Goal: Task Accomplishment & Management: Complete application form

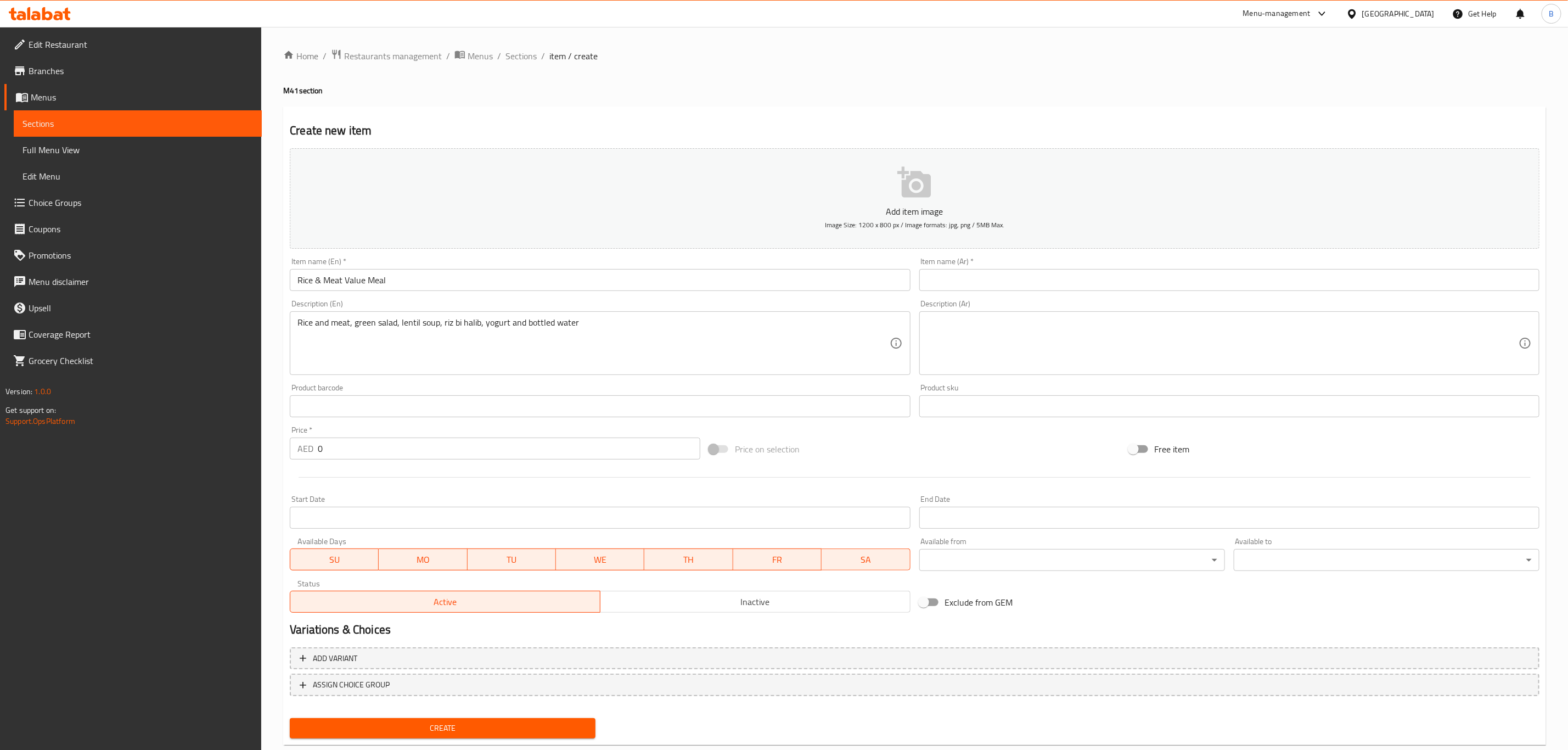
click at [841, 104] on div "Home / Restaurants management / Menus / Sections / item / create M41 section Cr…" at bounding box center [915, 401] width 1263 height 704
click at [534, 56] on span "Sections" at bounding box center [521, 55] width 32 height 13
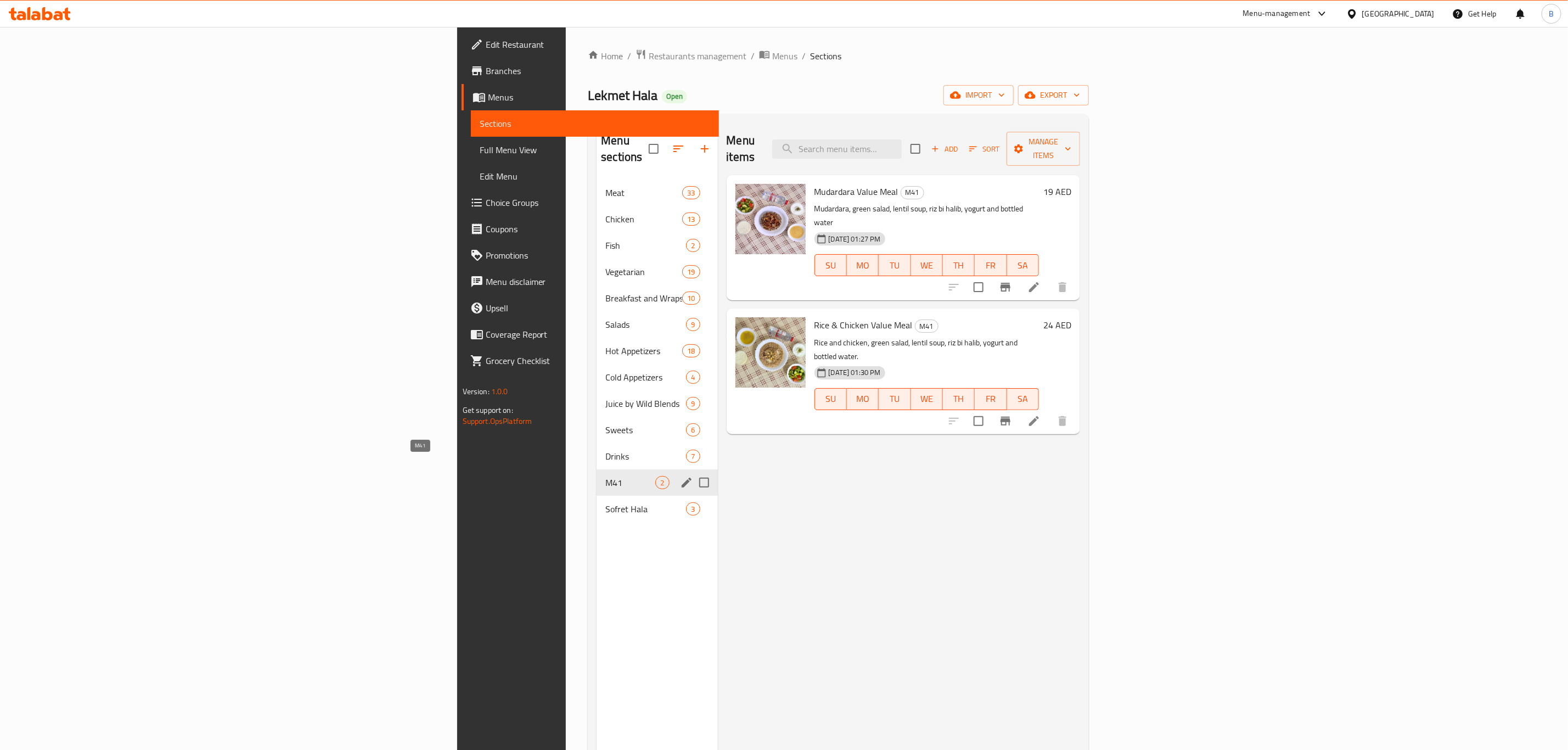
click at [605, 475] on span "M41" at bounding box center [630, 482] width 50 height 13
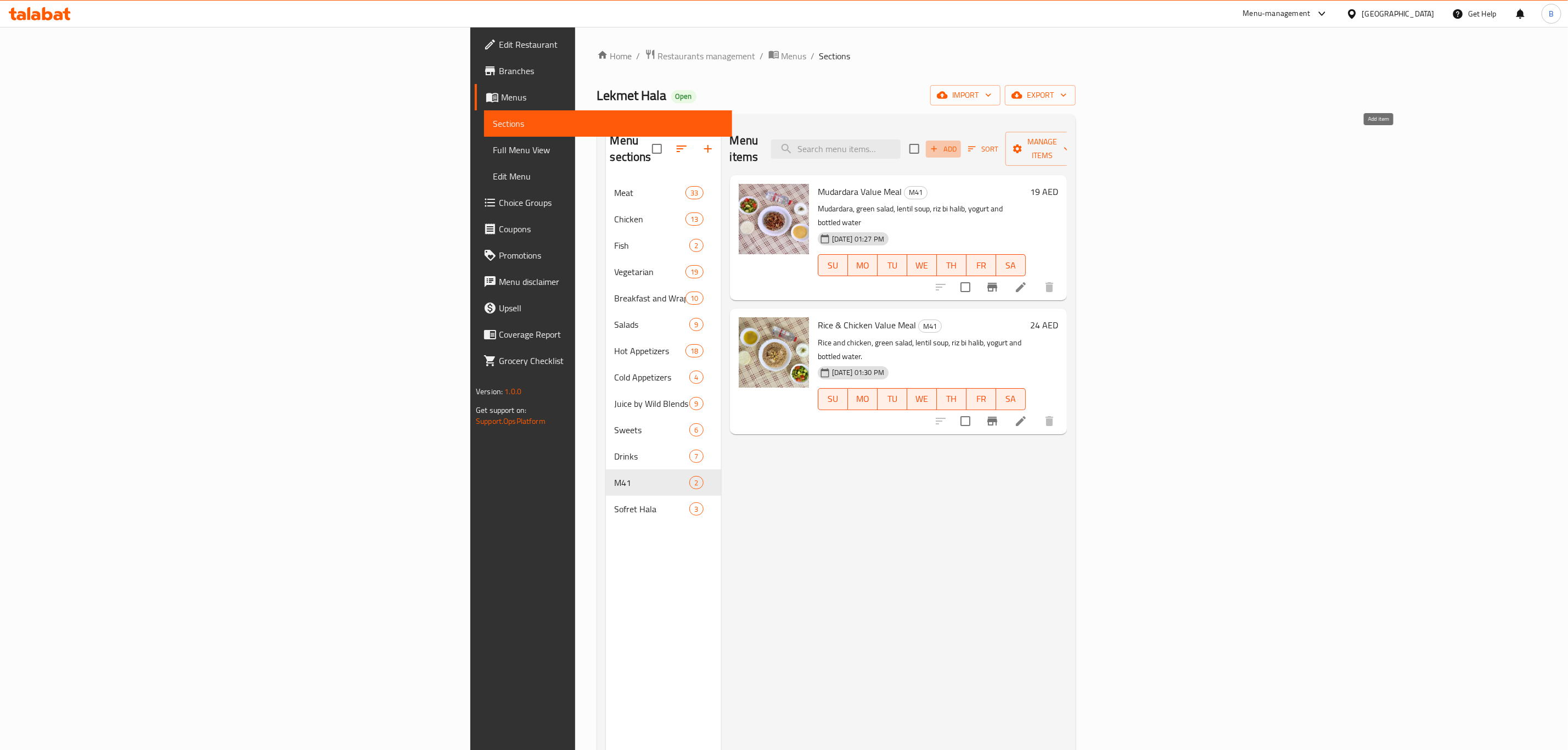
click at [939, 144] on icon "button" at bounding box center [933, 148] width 10 height 10
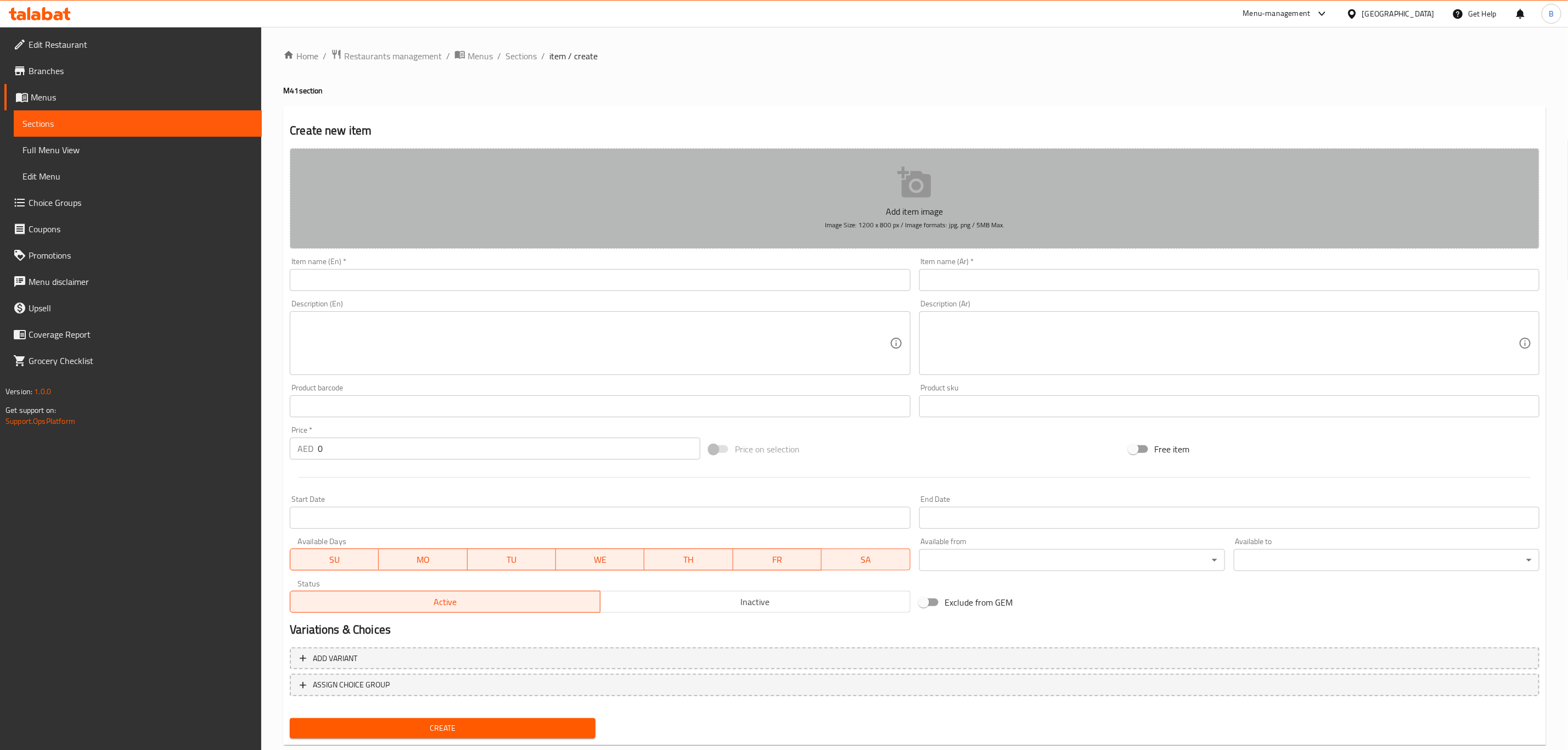
click at [816, 204] on p "Add item image" at bounding box center [915, 211] width 1215 height 13
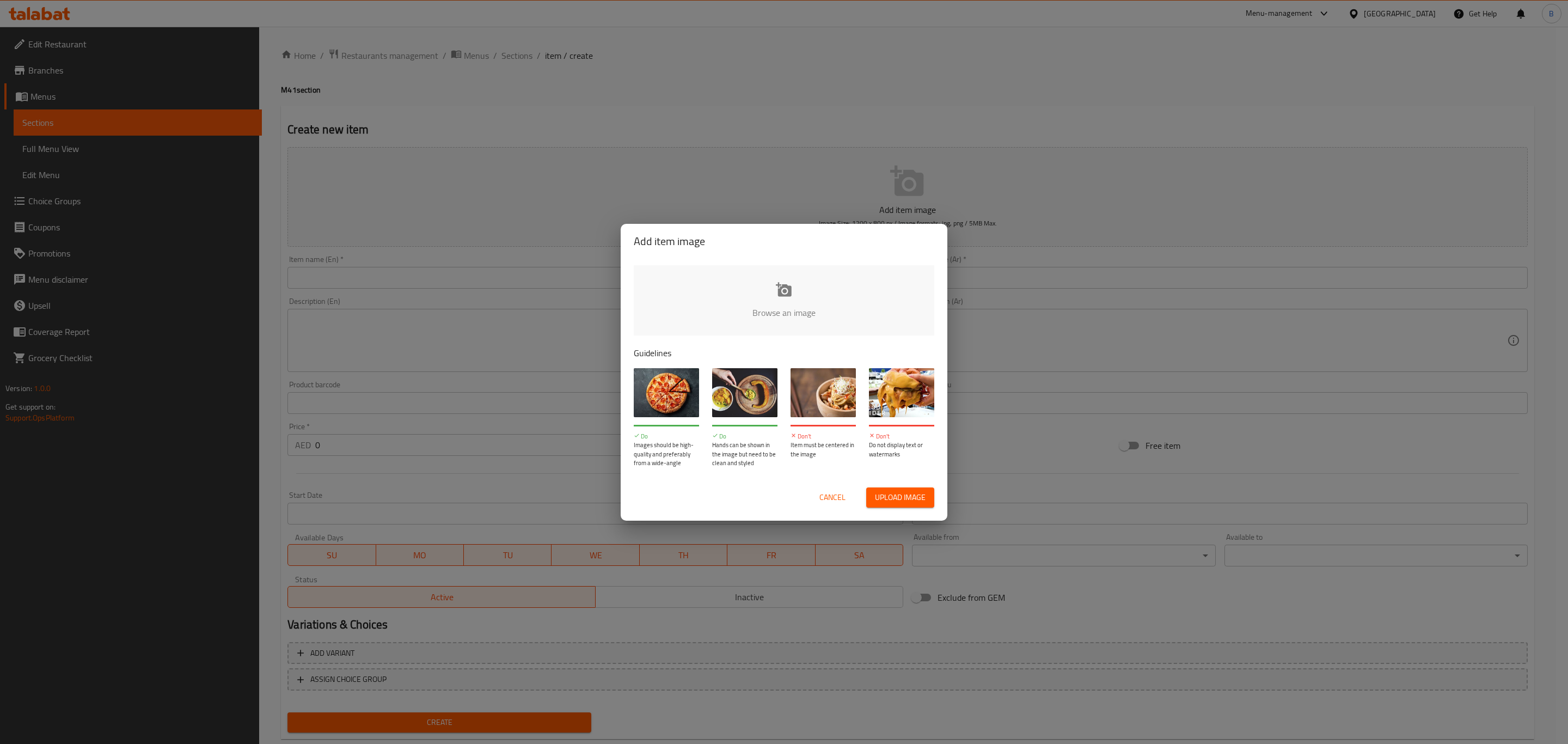
click at [778, 309] on input "file" at bounding box center [1151, 316] width 1036 height 102
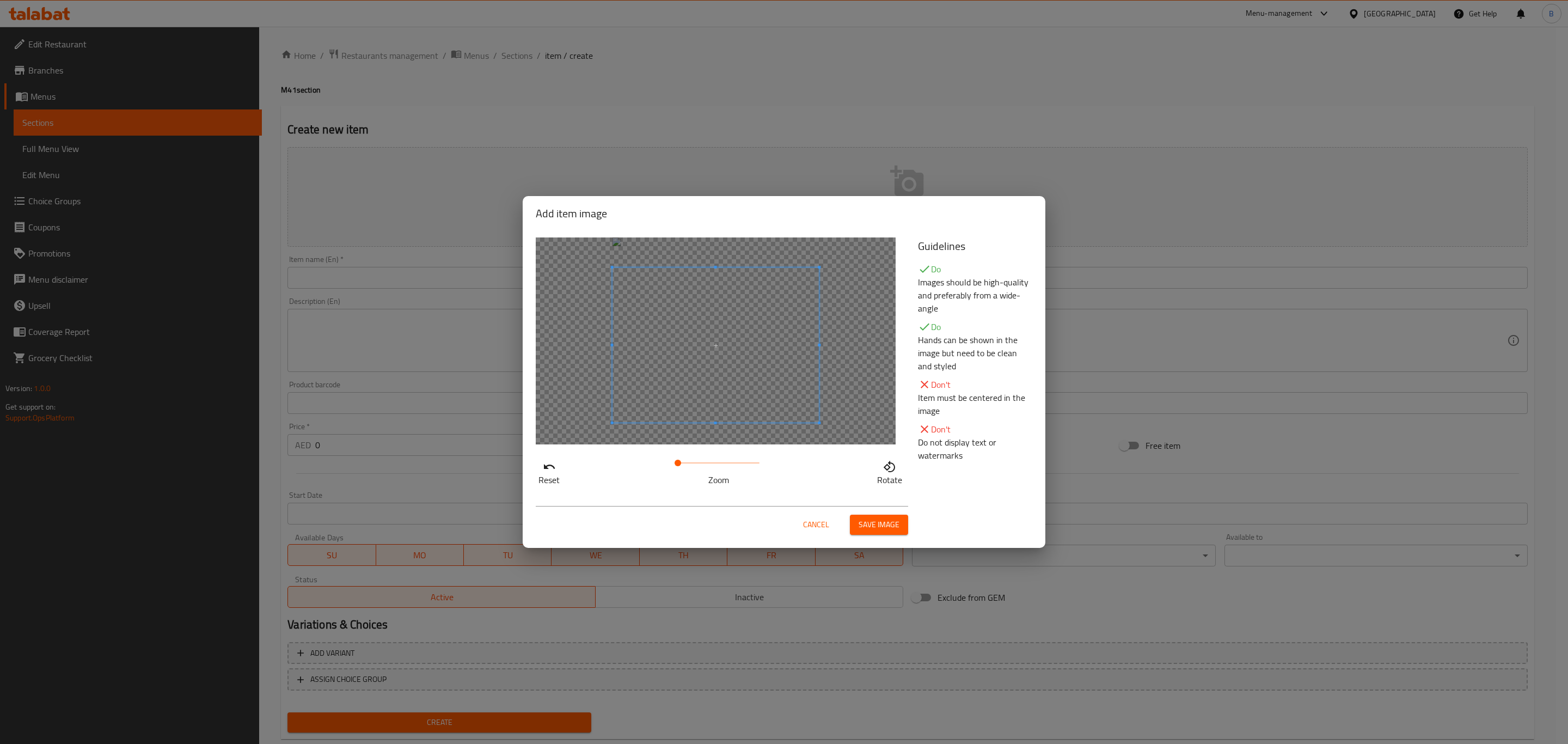
click at [696, 379] on span at bounding box center [716, 345] width 207 height 155
click at [889, 525] on span "Save image" at bounding box center [879, 525] width 41 height 14
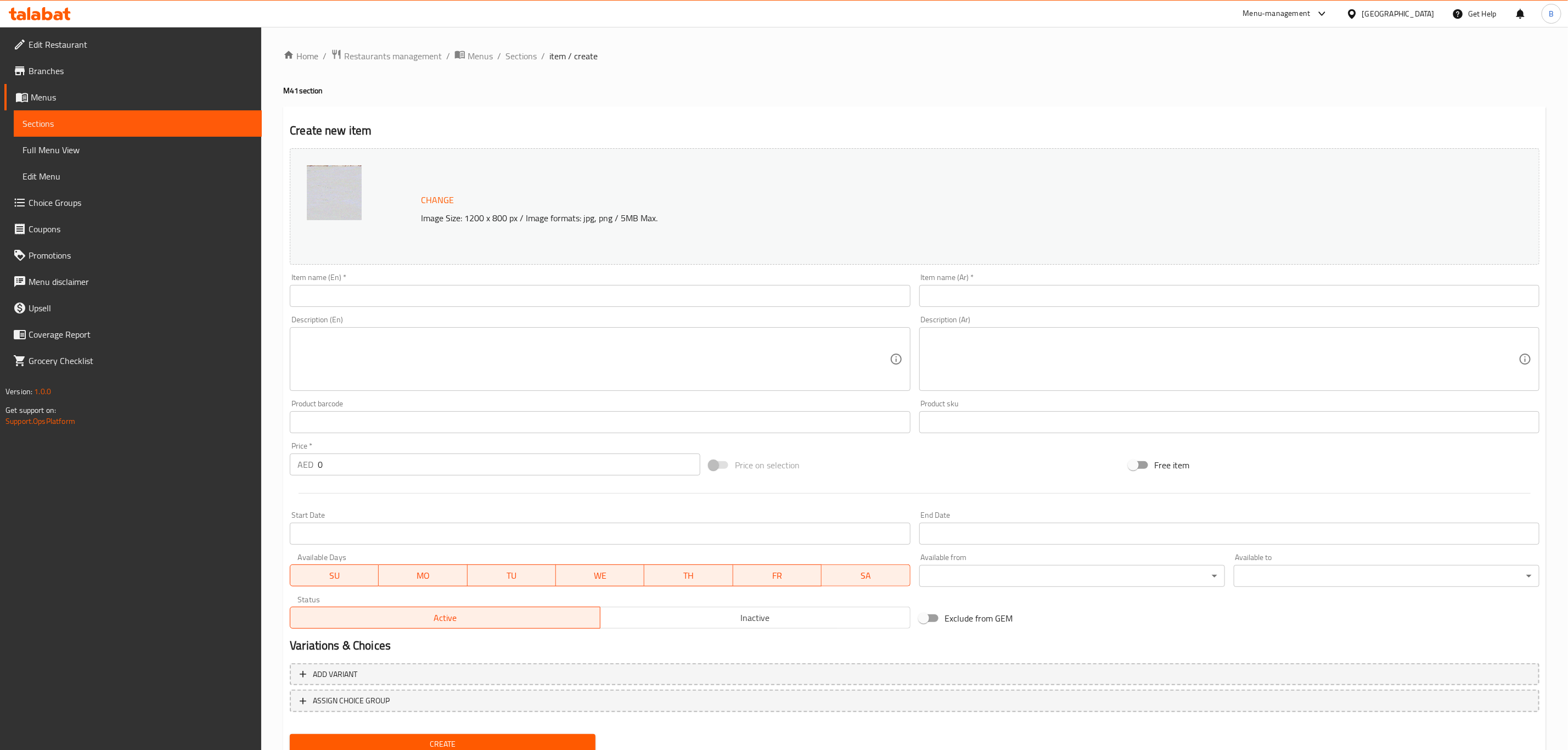
click at [453, 302] on input "text" at bounding box center [599, 296] width 620 height 22
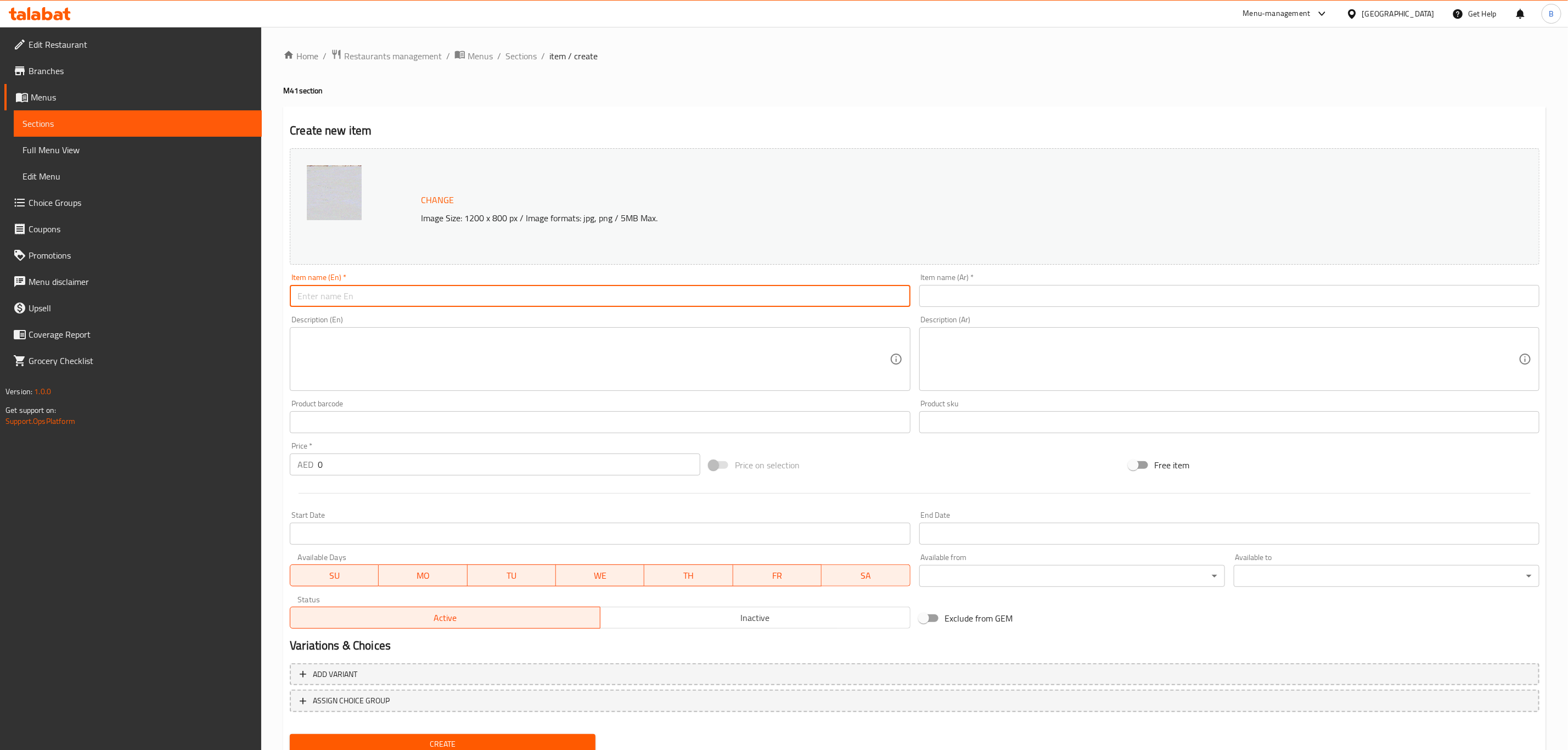
paste input "Rice & Meat Value Meal"
type input "Rice & Meat Value Meal"
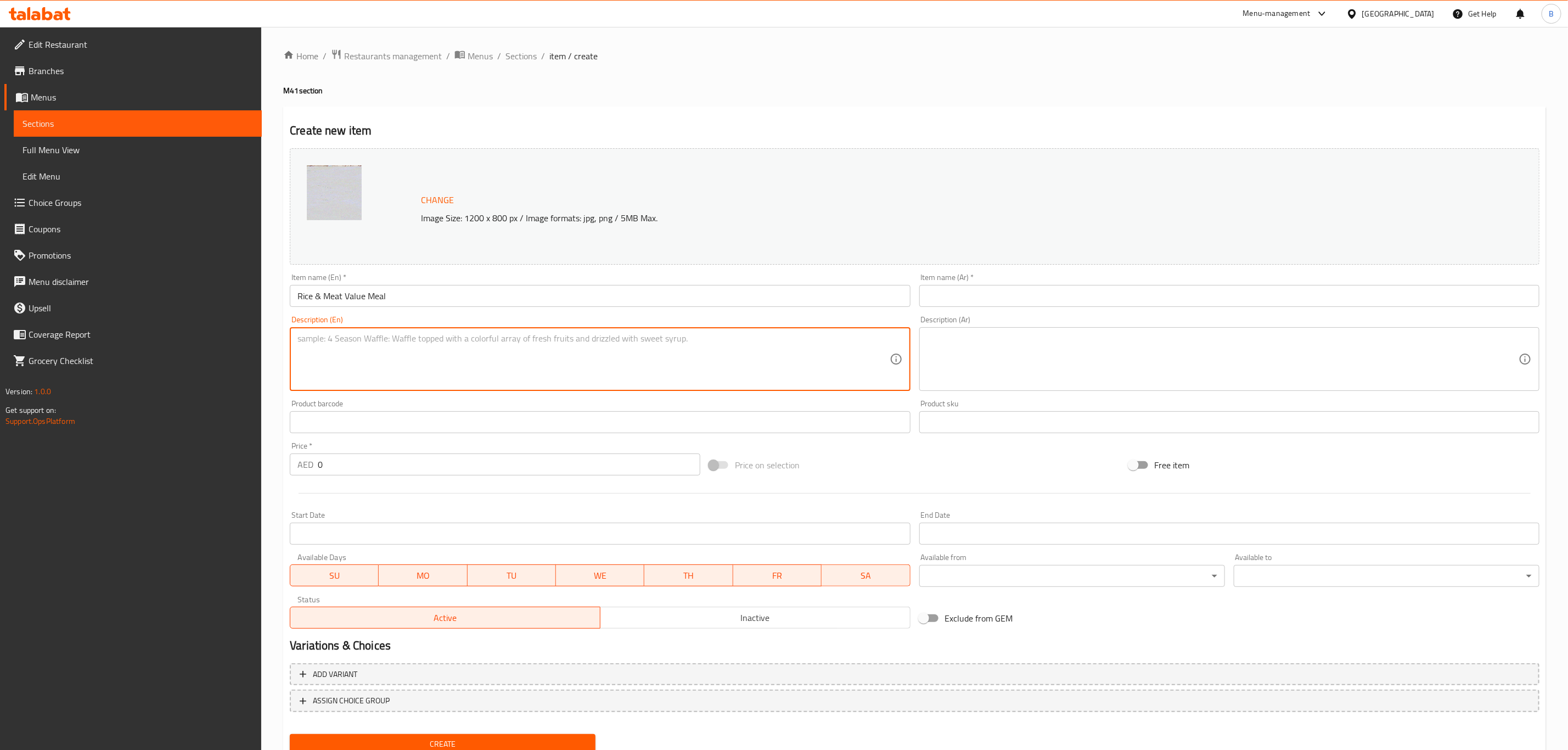
click at [373, 358] on textarea at bounding box center [593, 359] width 592 height 52
paste textarea "Rice and meat, green salad, lentil soup, riz bi halib, yogurt and bottled water."
type textarea "Rice and meat, green salad, lentil soup, riz bi halib, yogurt and bottled water."
click at [405, 475] on input "0" at bounding box center [509, 464] width 382 height 22
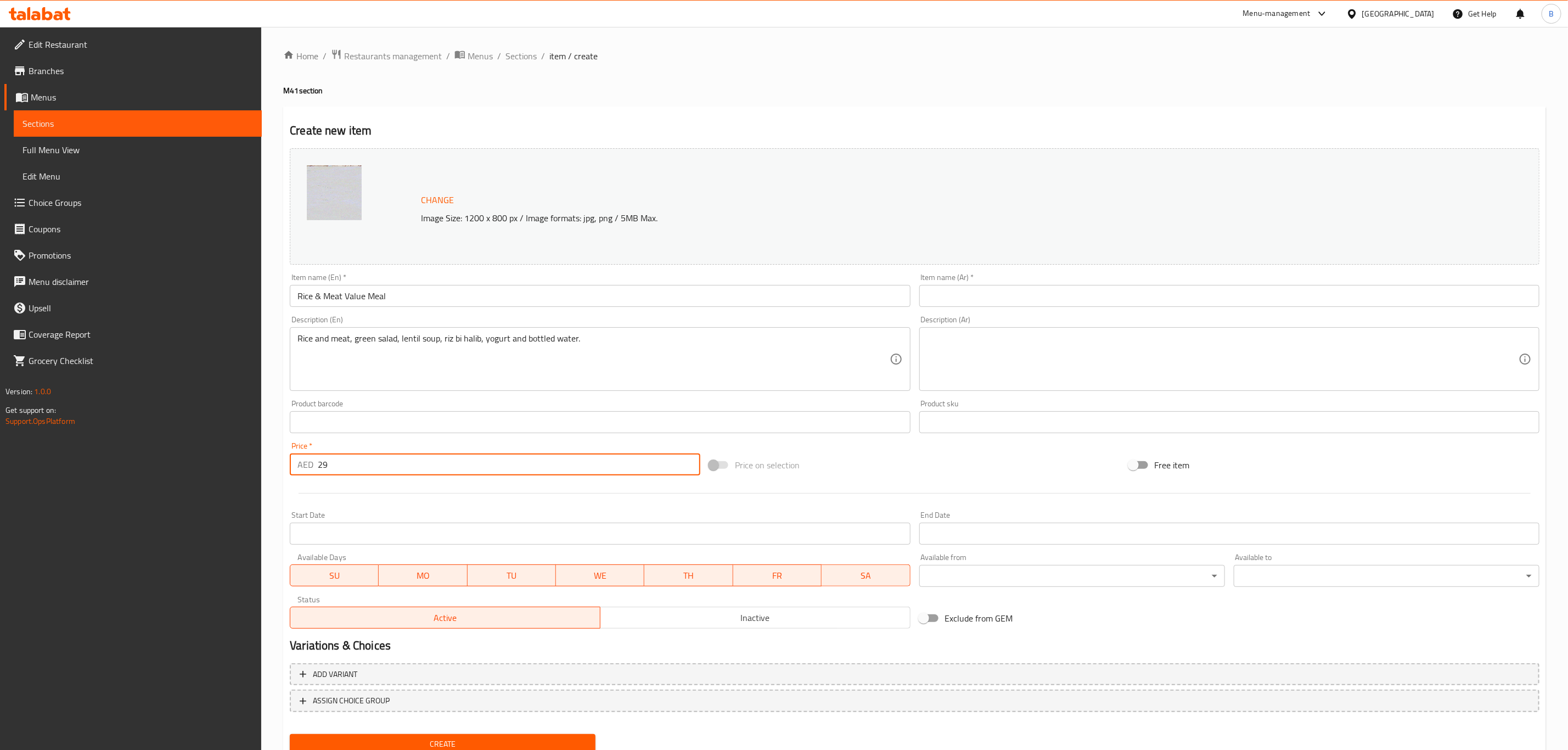
type input "29"
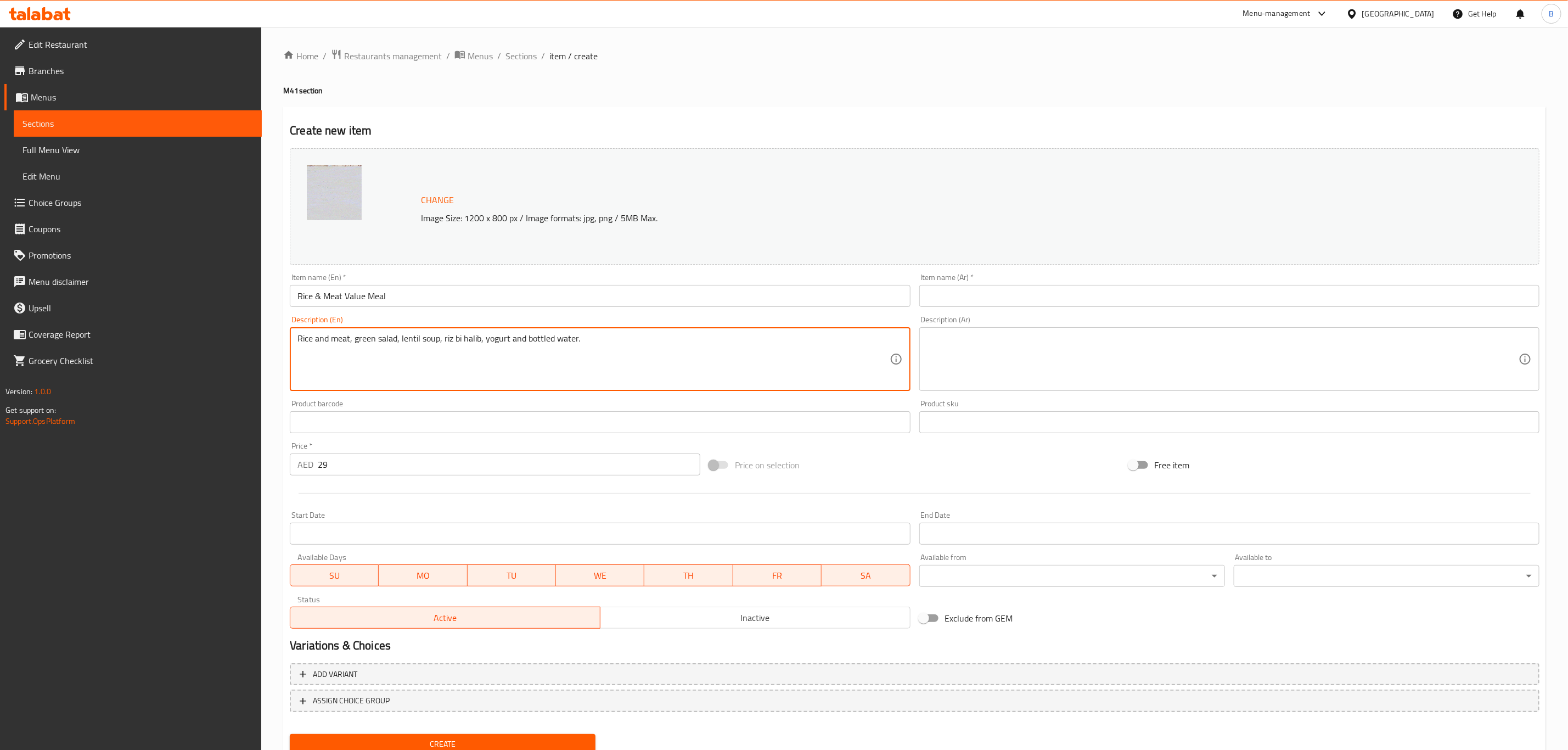
click at [981, 372] on textarea at bounding box center [1222, 359] width 592 height 52
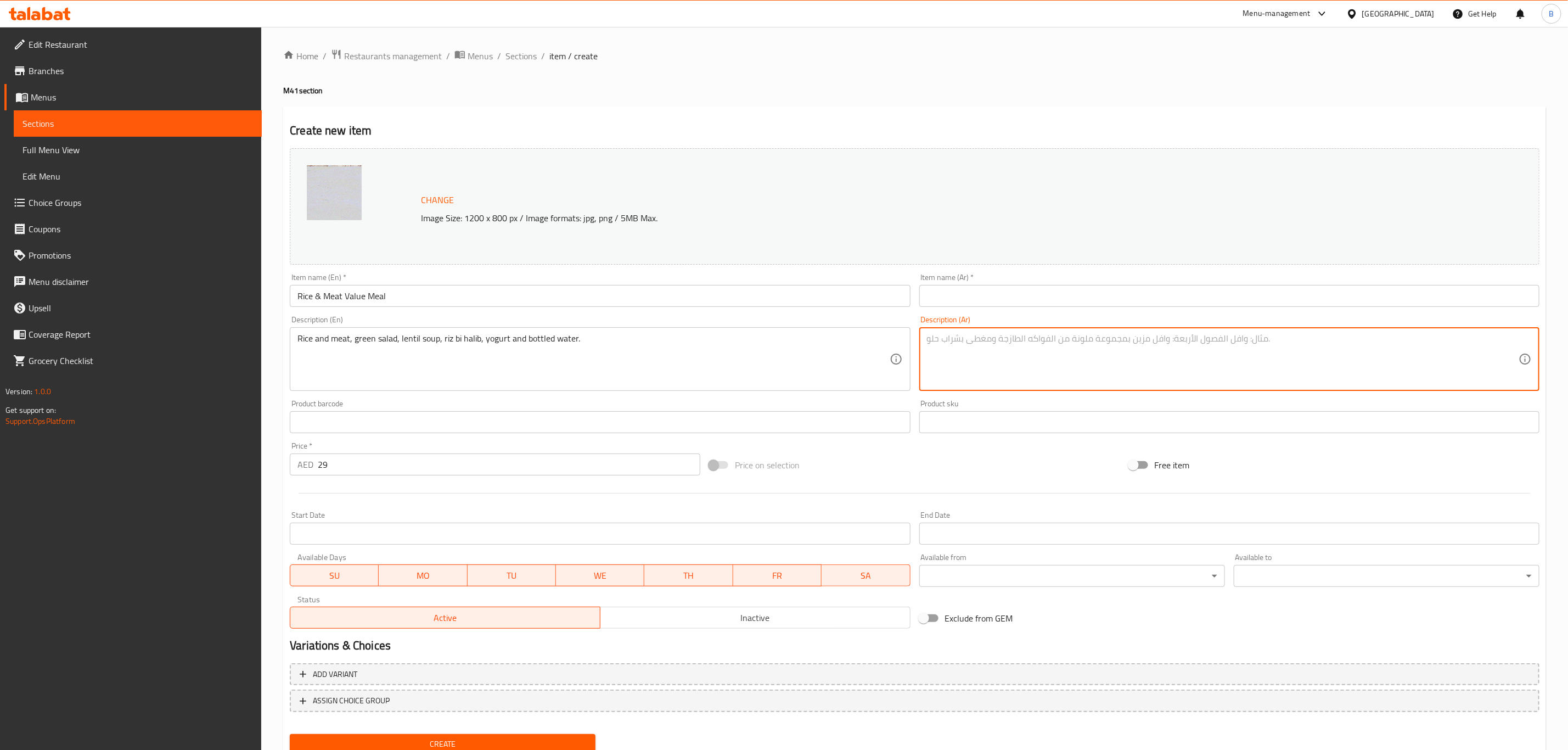
paste textarea "لحم مع أرز، سلطة خضراء، شوربة عدس، رز بحليب، لبن، ومياه معبأة"
type textarea "لحم مع أرز، سلطة خضراء، شوربة عدس، رز بحليب، لبن، ومياه معبأة"
click at [838, 297] on input "Rice & Meat Value Meal" at bounding box center [599, 296] width 620 height 22
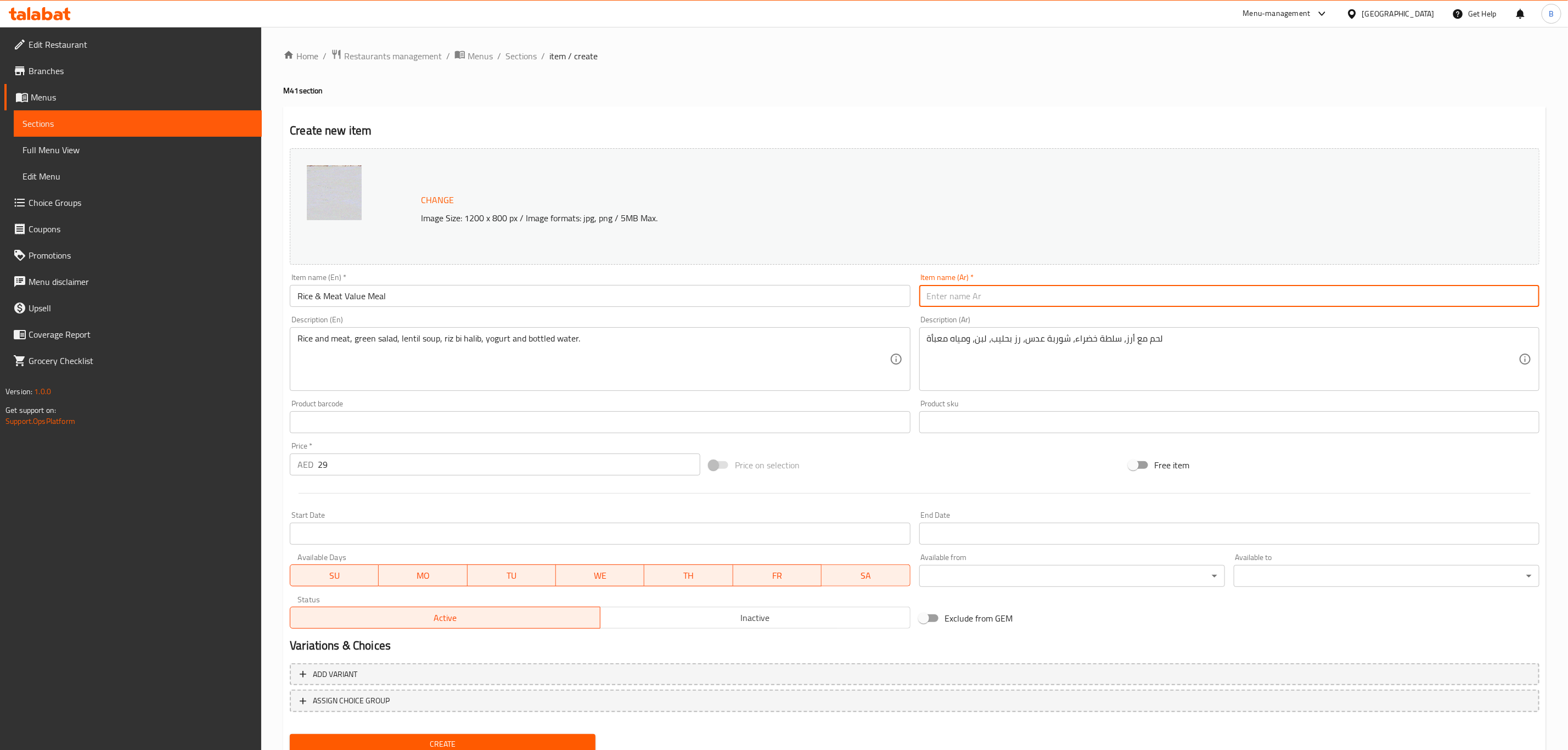
click at [979, 307] on input "text" at bounding box center [1229, 296] width 620 height 22
paste input "وجبة قيمة لحم مع أرز"
type input "وجبة قيمة لحم مع أرز"
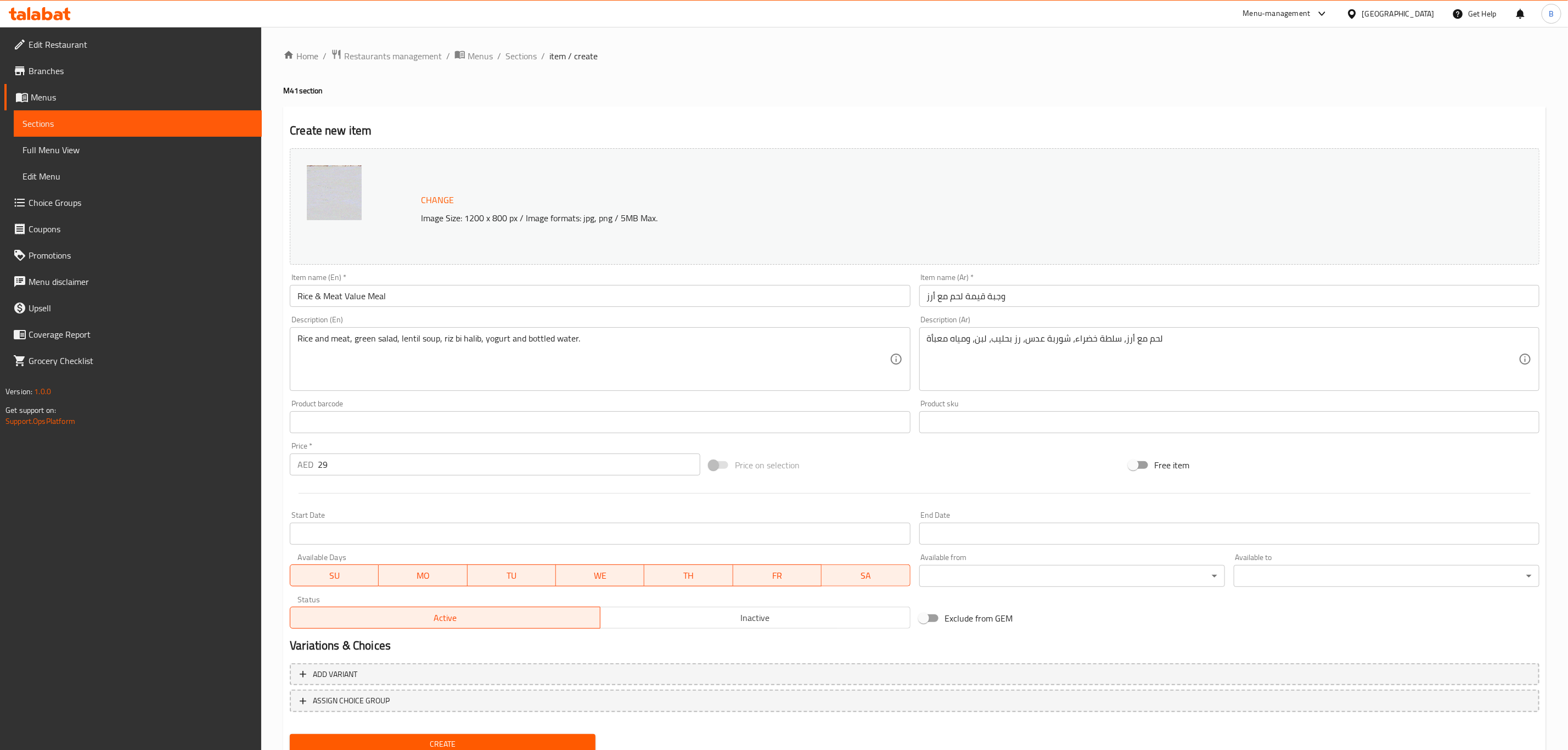
click at [748, 76] on div "Home / Restaurants management / Menus / Sections / item / create M41 section Cr…" at bounding box center [915, 410] width 1263 height 721
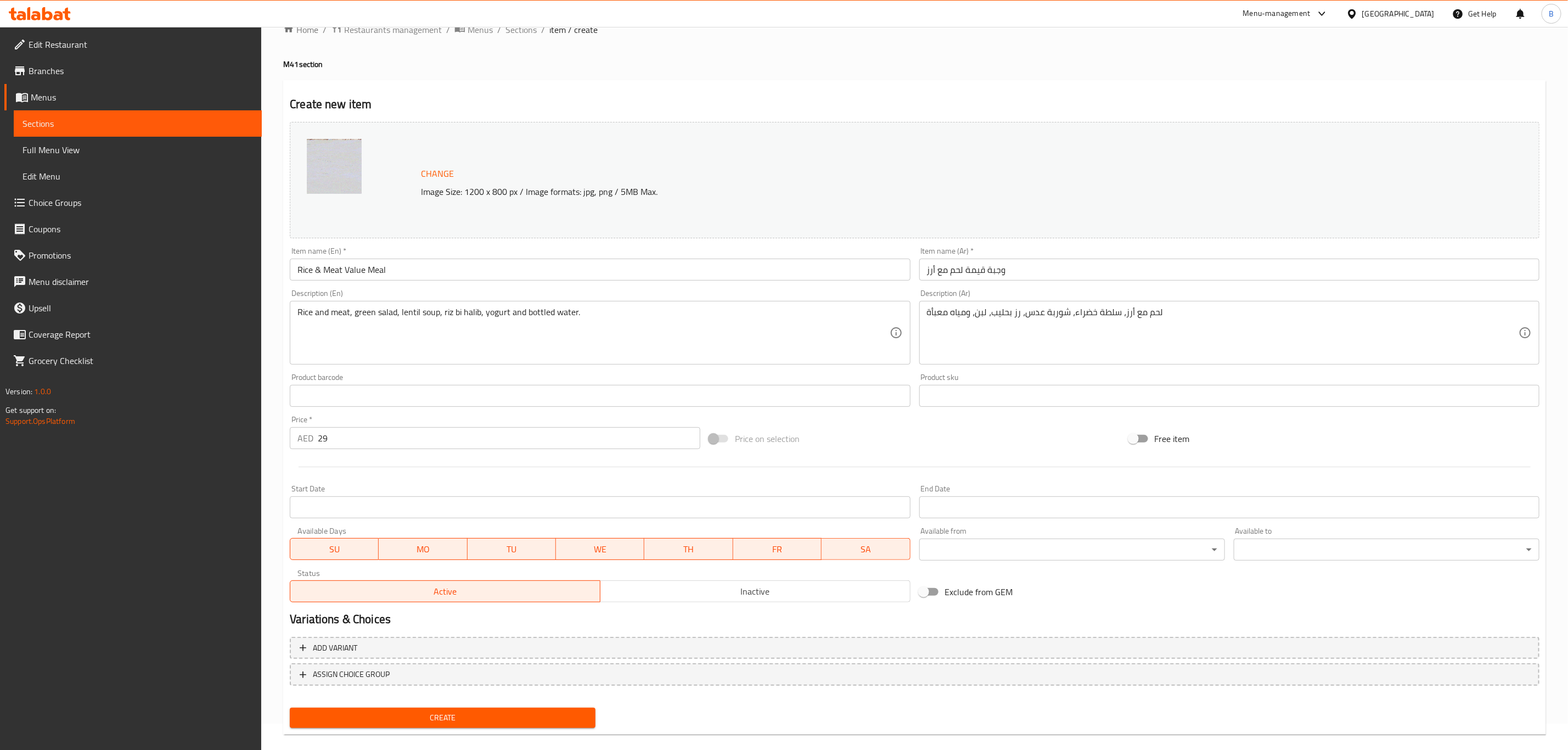
scroll to position [40, 0]
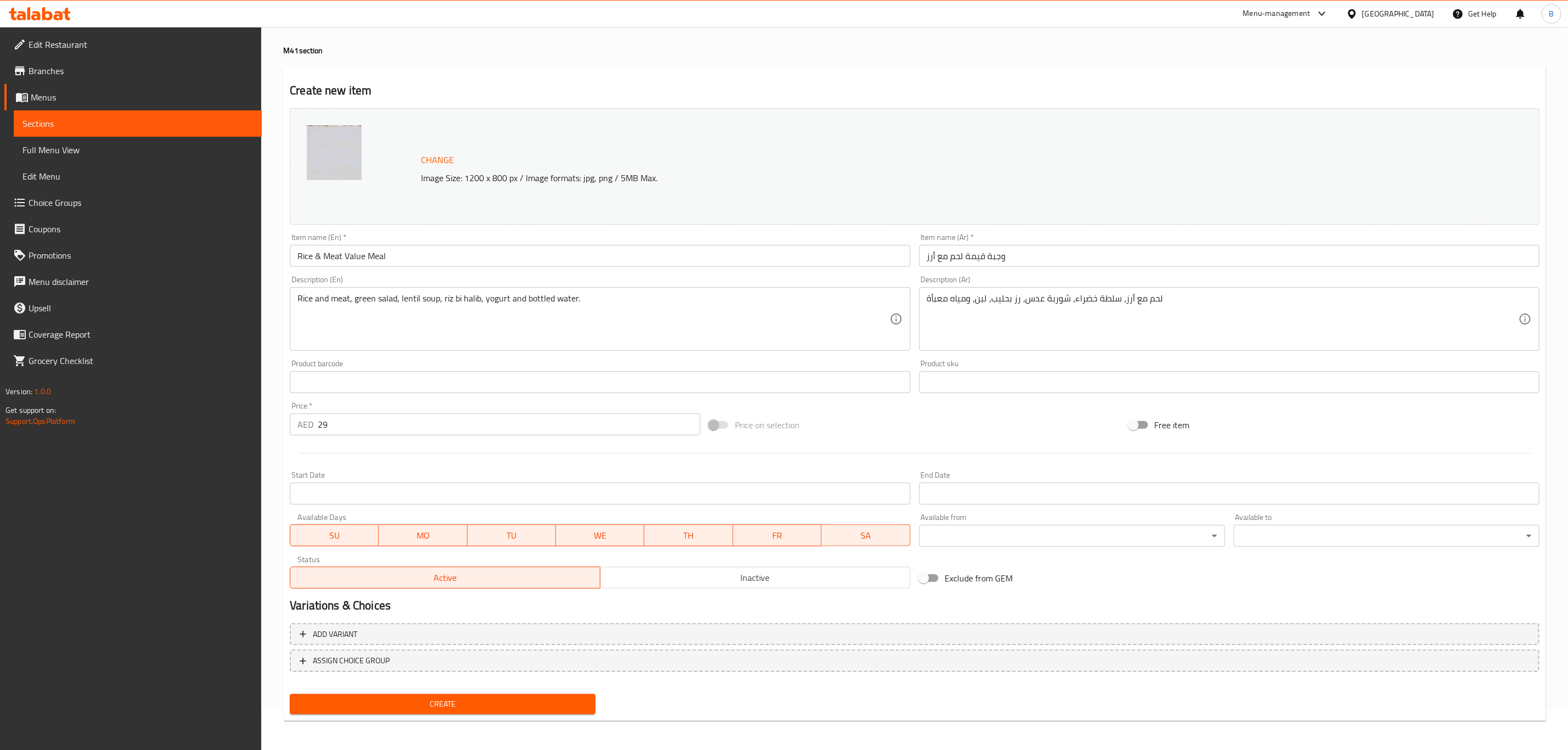
click at [545, 711] on button "Create" at bounding box center [442, 704] width 306 height 20
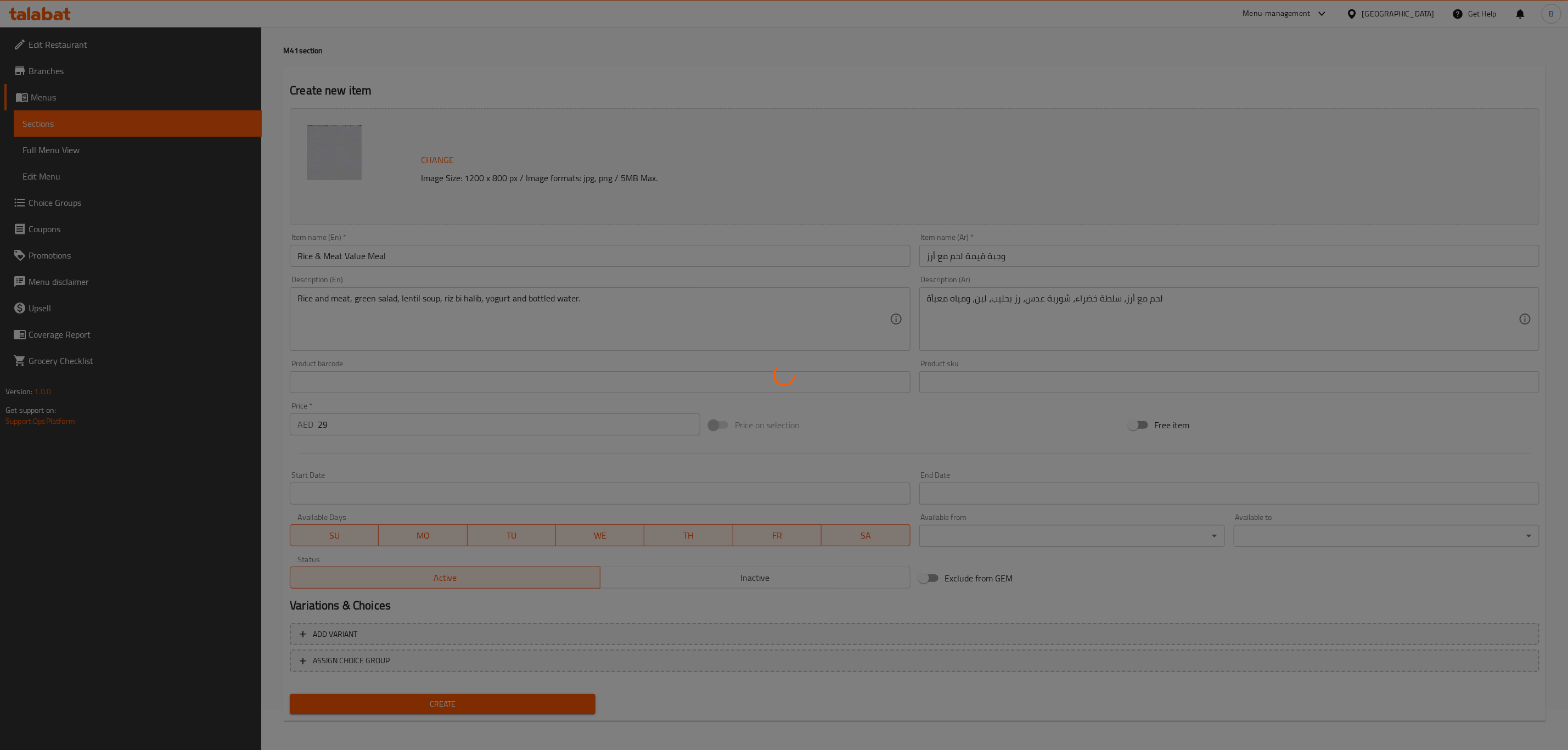
type input "0"
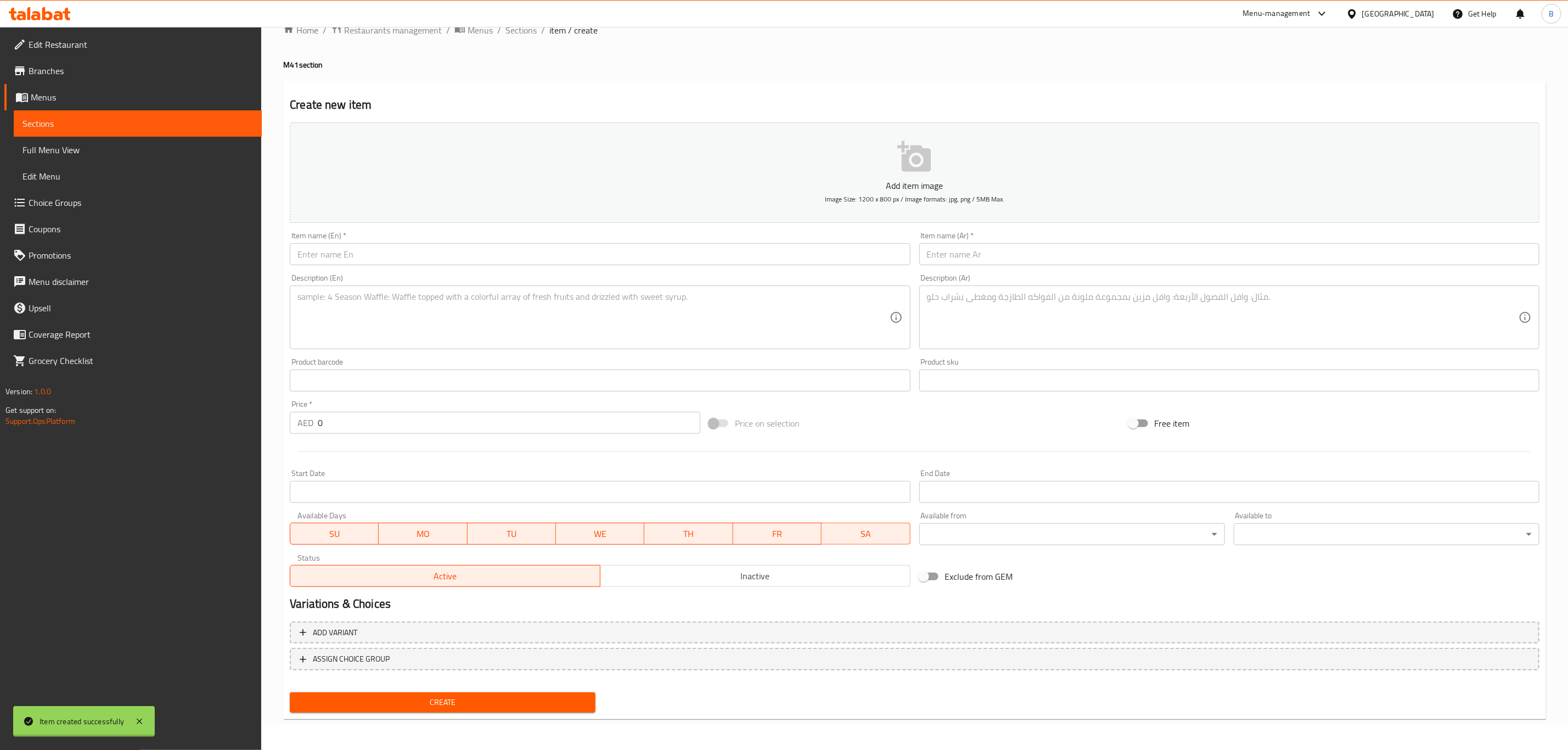
scroll to position [25, 0]
click at [521, 30] on span "Sections" at bounding box center [521, 31] width 32 height 13
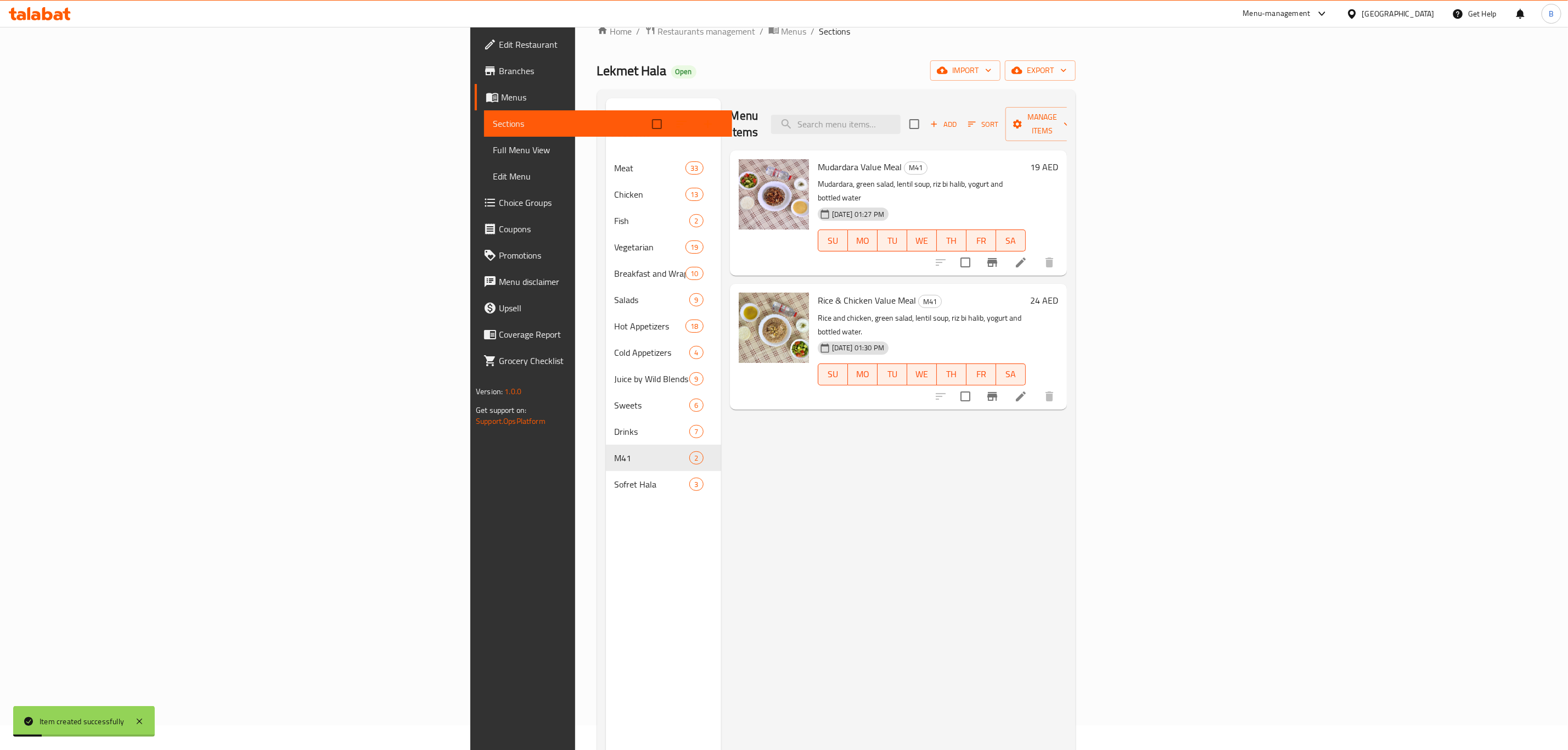
click at [471, 27] on div at bounding box center [784, 27] width 1568 height 1
click at [819, 546] on div "Menu items Add Sort Manage items Mudardara Value Meal M41 Mudardara, green sala…" at bounding box center [894, 473] width 346 height 750
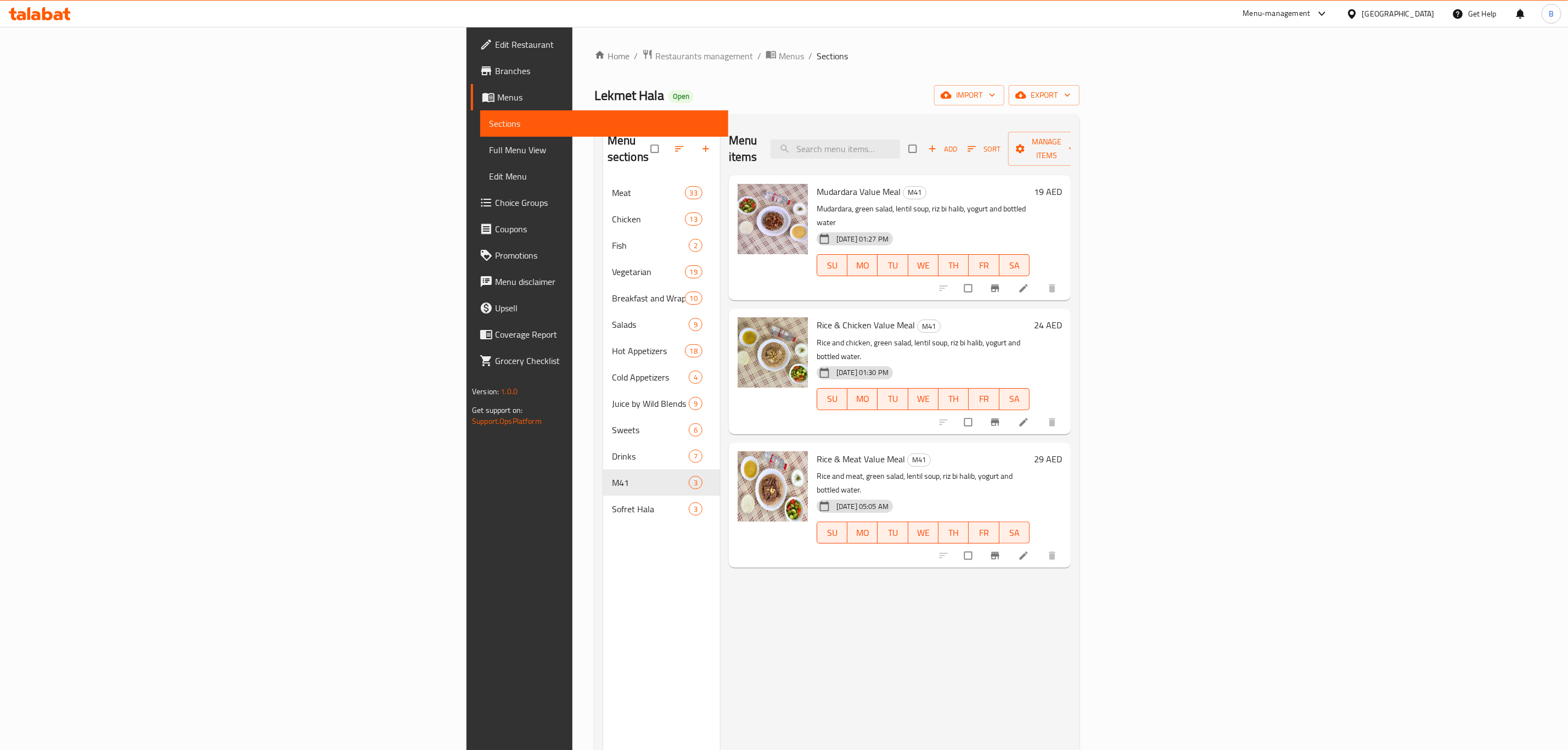
click at [837, 595] on div "Menu items Add Sort Manage items Mudardara Value Meal M41 Mudardara, green sala…" at bounding box center [895, 497] width 351 height 750
click at [959, 582] on div "Menu items Add Sort Manage items Mudardara Value Meal M41 Mudardara, green sala…" at bounding box center [895, 497] width 351 height 750
click at [674, 144] on icon "button" at bounding box center [679, 148] width 11 height 11
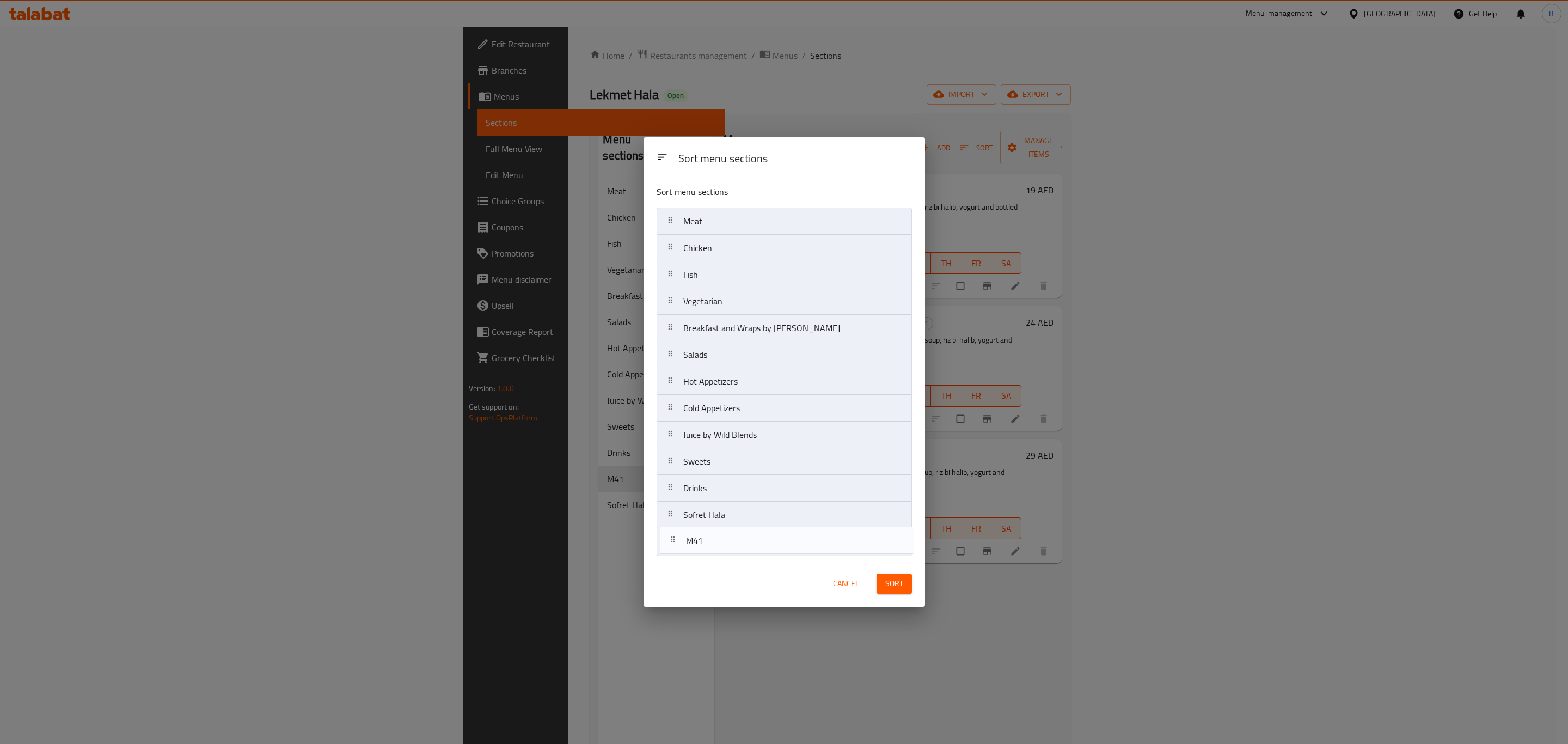
drag, startPoint x: 719, startPoint y: 521, endPoint x: 722, endPoint y: 554, distance: 33.1
click at [722, 554] on nav "Meat Chicken Fish Vegetarian Breakfast and Wraps by Saj W Noss Salads Hot Appet…" at bounding box center [784, 381] width 255 height 348
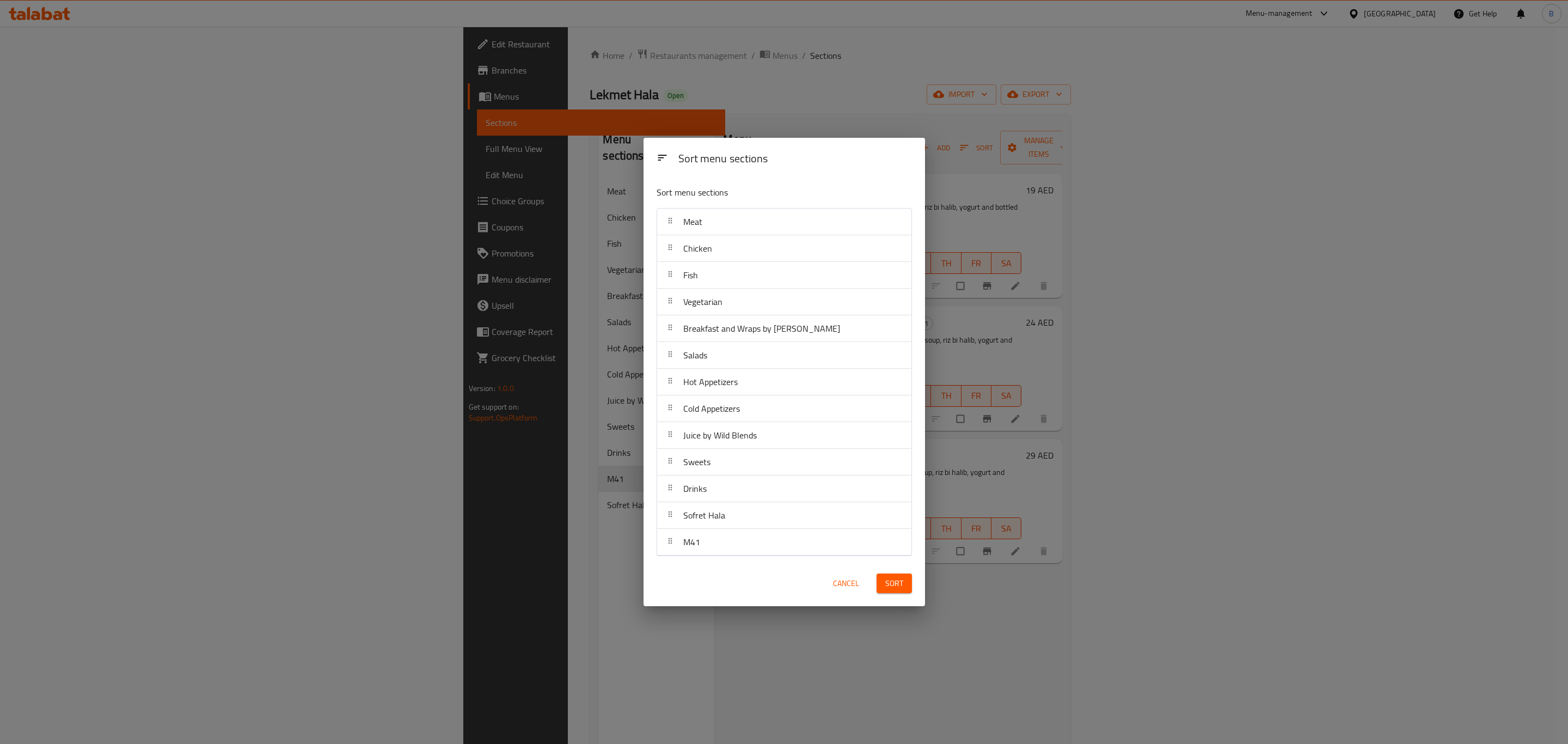
click at [895, 586] on span "Sort" at bounding box center [894, 584] width 18 height 14
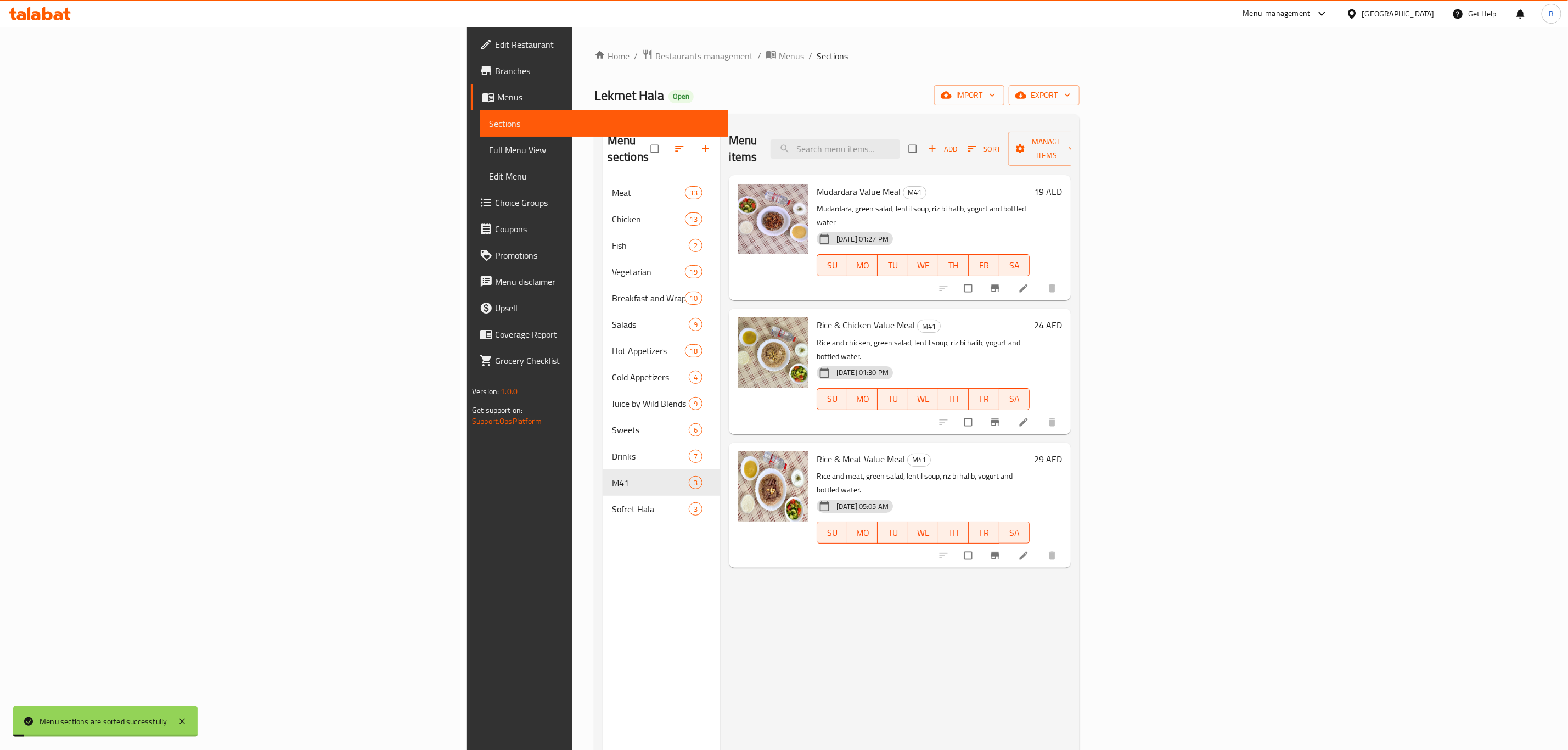
click at [902, 590] on div "Menu items Add Sort Manage items Mudardara Value Meal M41 Mudardara, green sala…" at bounding box center [895, 497] width 351 height 750
click at [495, 69] on span "Branches" at bounding box center [607, 70] width 225 height 13
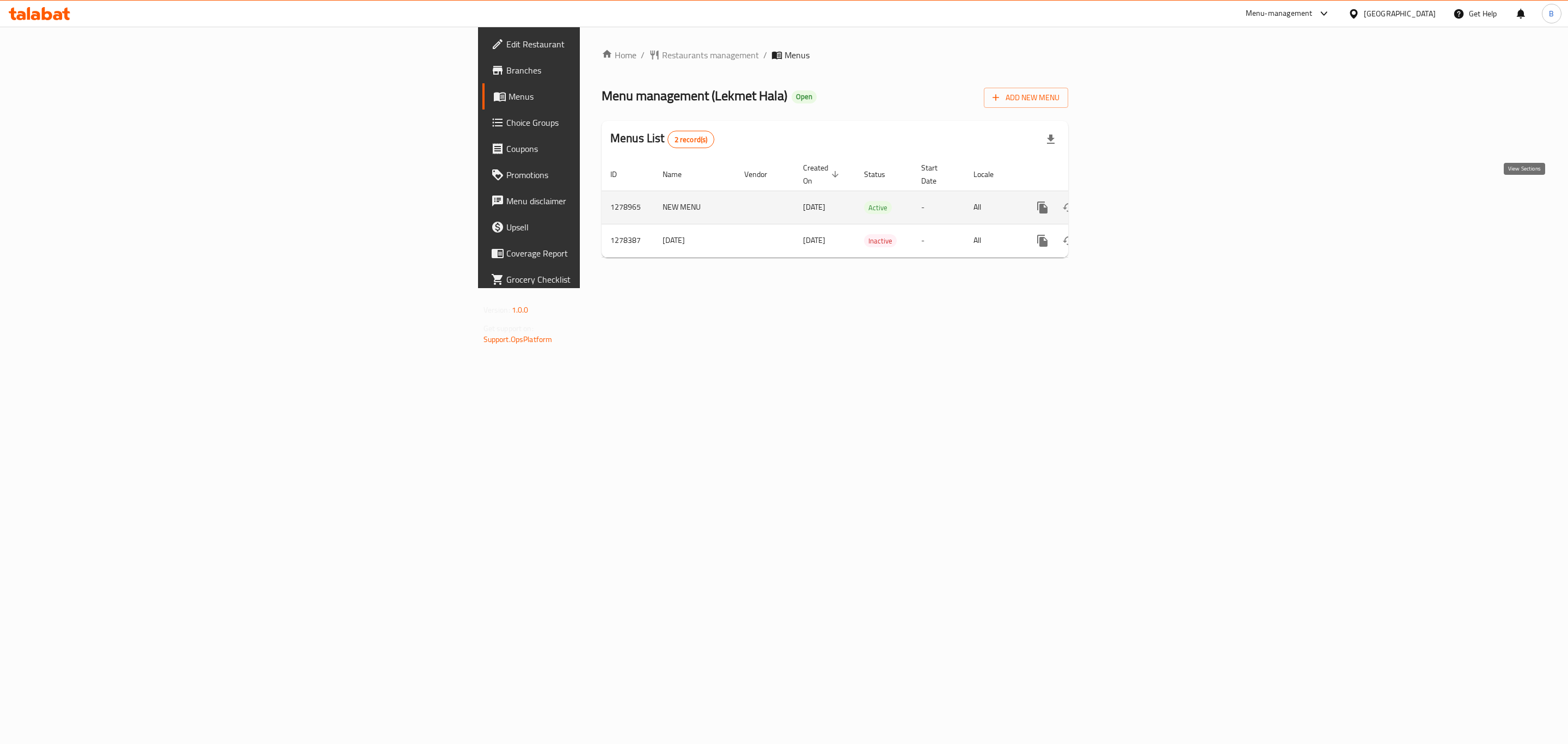
click at [1128, 201] on icon "enhanced table" at bounding box center [1121, 207] width 13 height 13
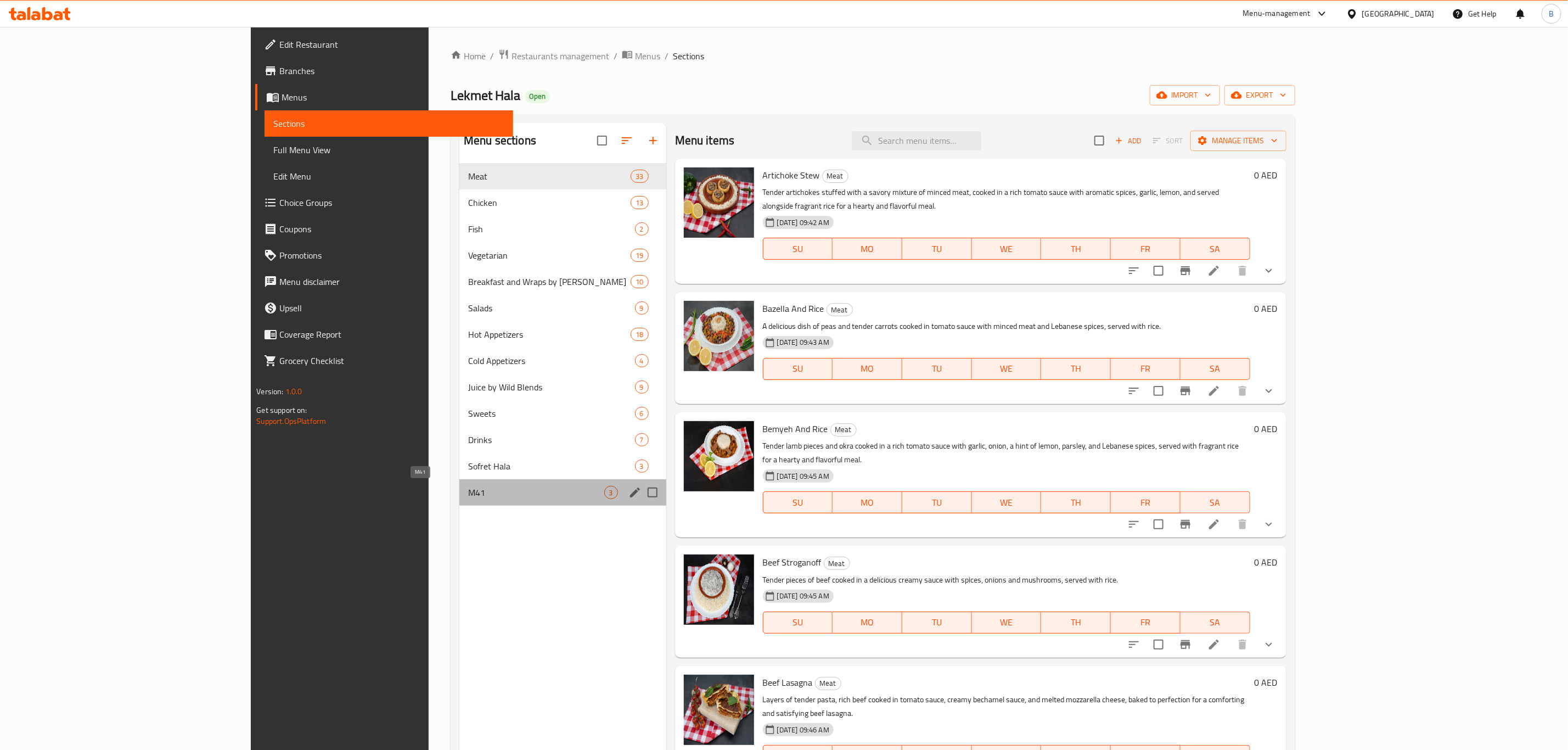
click at [468, 488] on span "M41" at bounding box center [536, 492] width 136 height 13
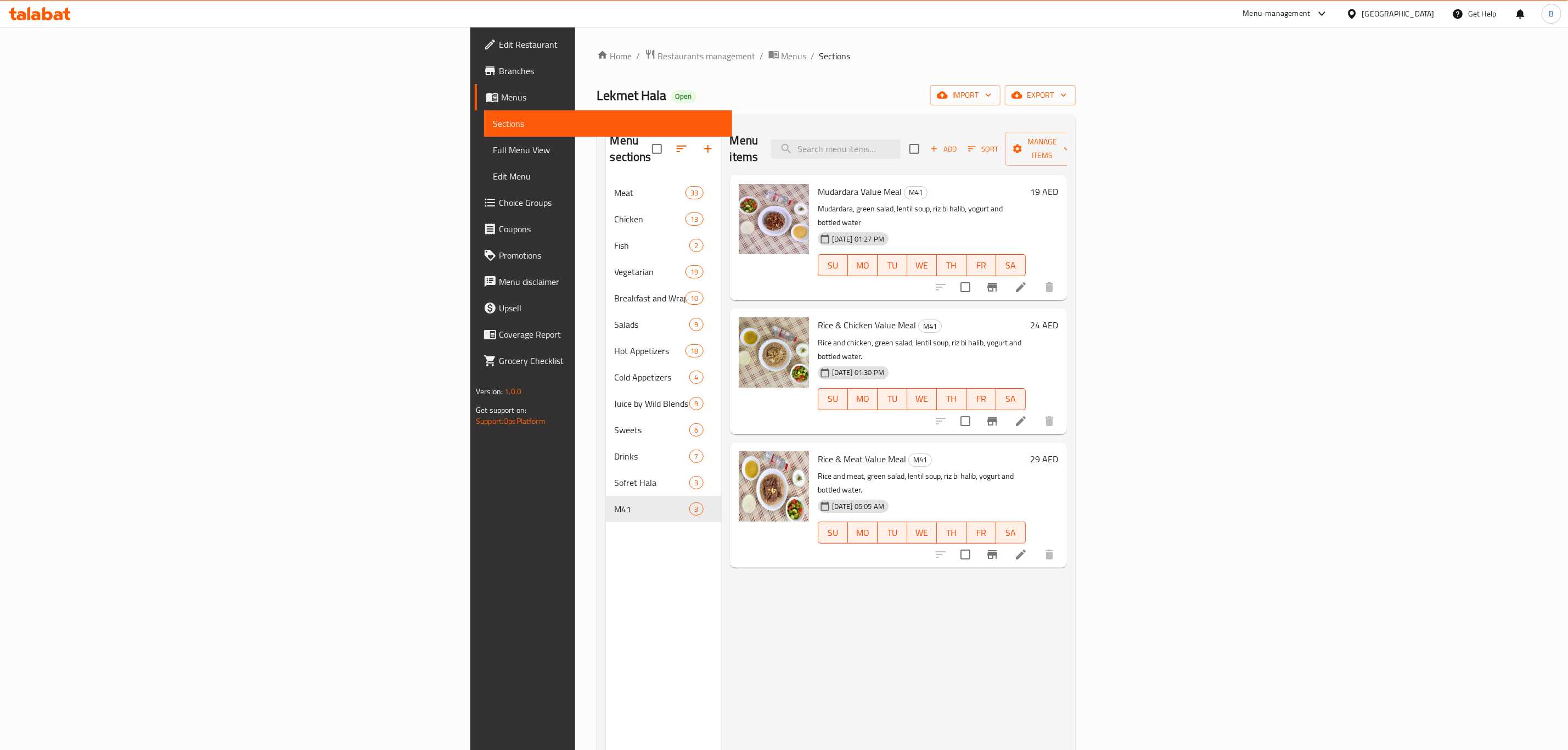
click at [597, 91] on div "Lekmet Hala Open import export" at bounding box center [837, 95] width 479 height 20
click at [658, 52] on span "Restaurants management" at bounding box center [706, 55] width 97 height 13
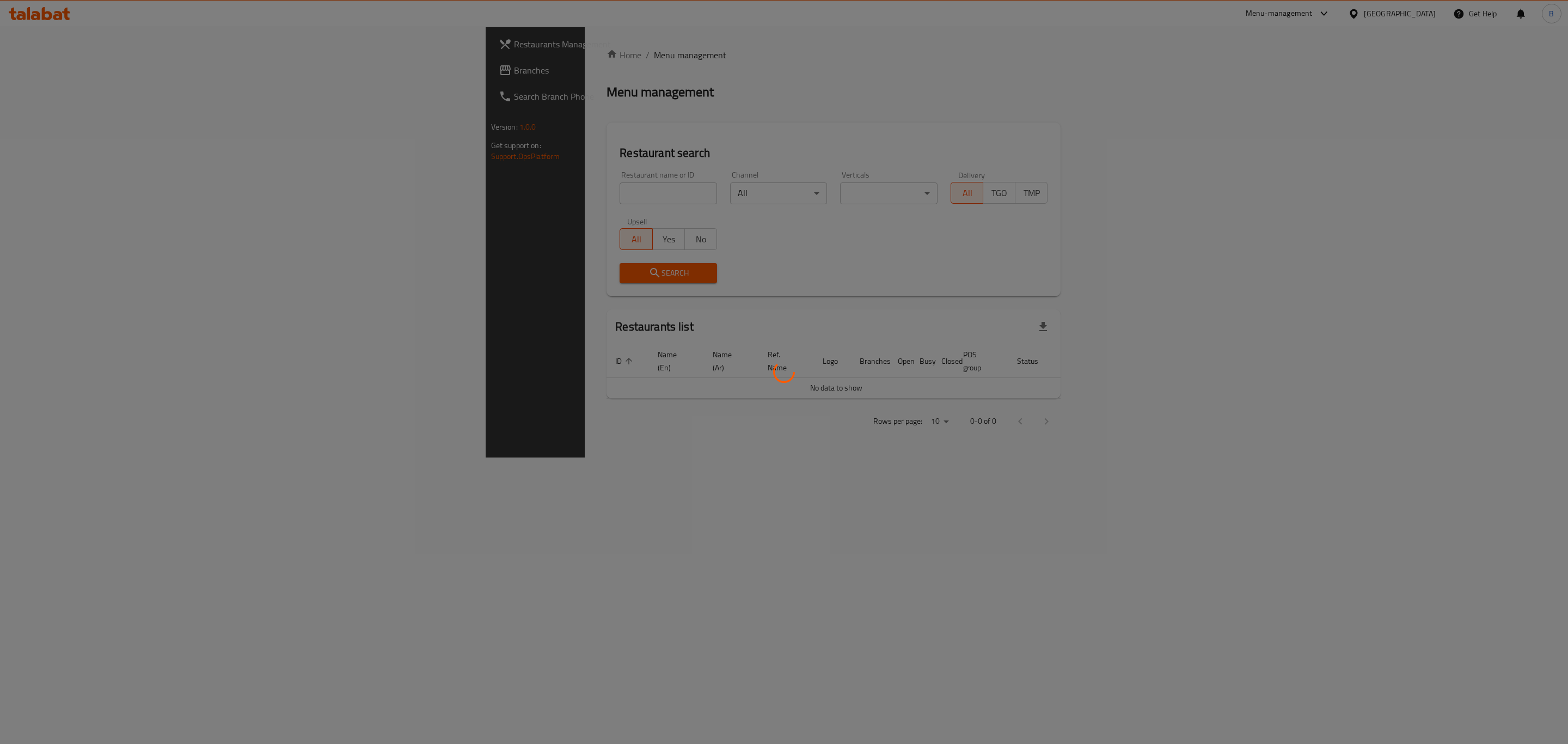
click at [411, 188] on div at bounding box center [784, 372] width 1568 height 744
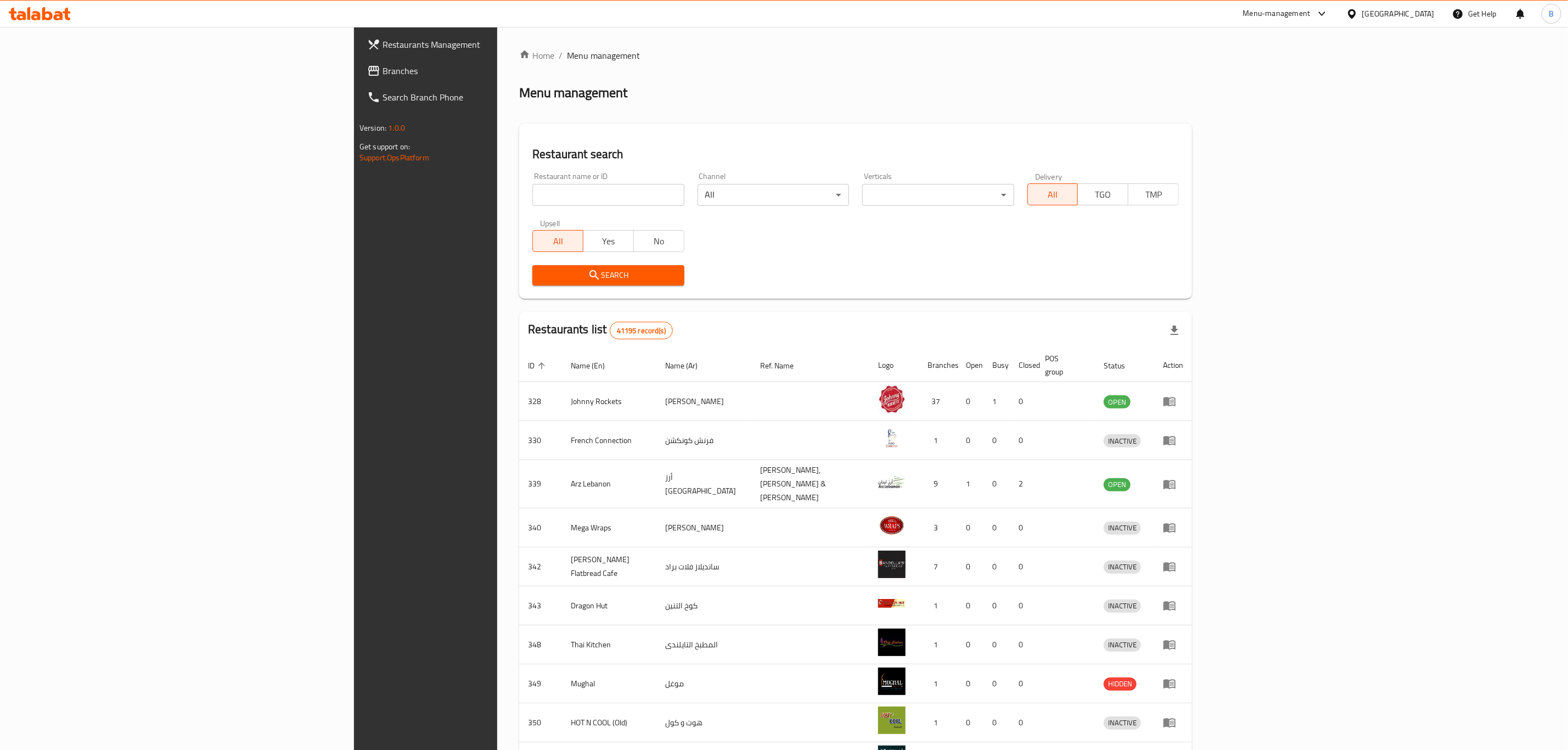
click at [532, 188] on input "search" at bounding box center [608, 195] width 152 height 22
type input "cafe soul"
click button "Search" at bounding box center [608, 275] width 152 height 20
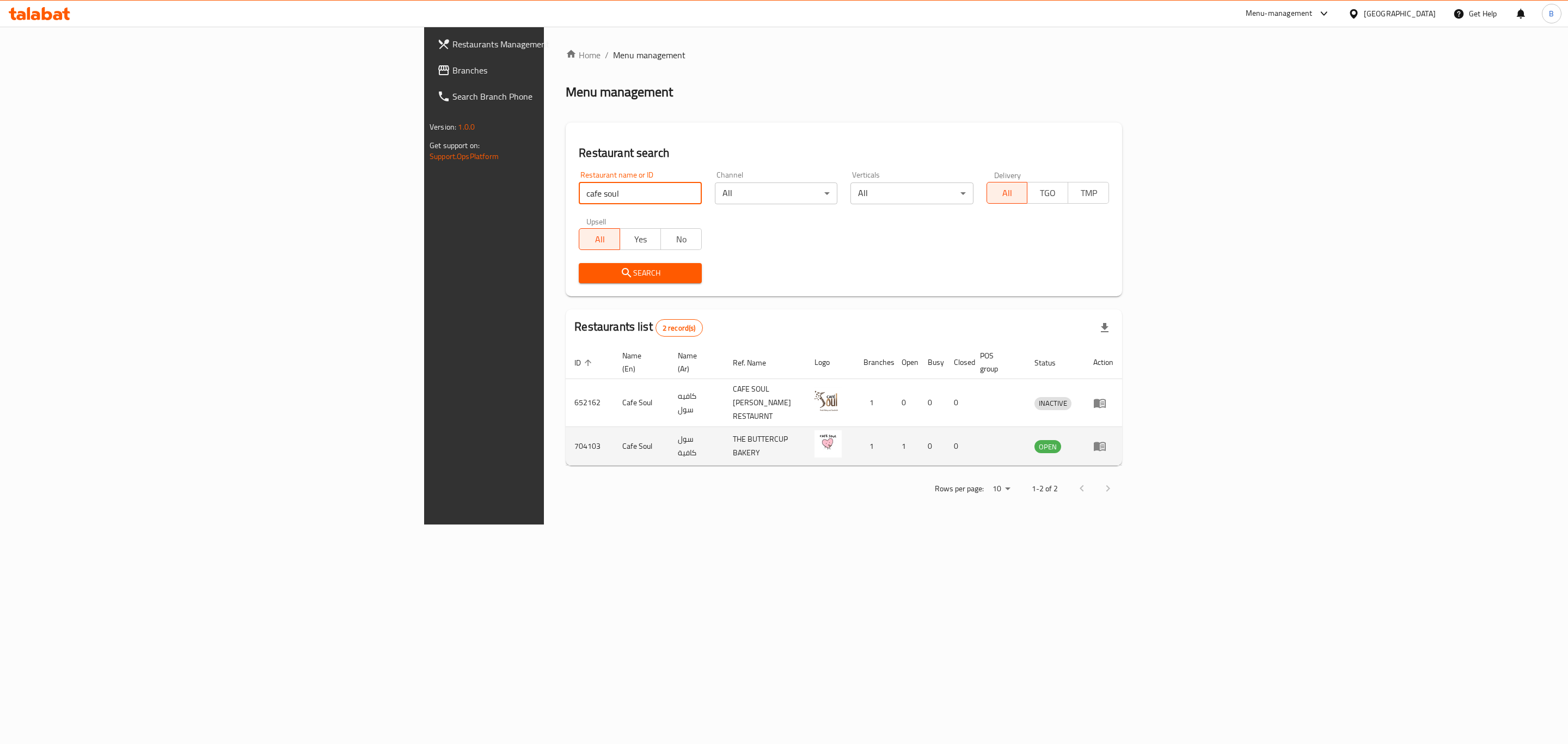
click at [566, 427] on td "704103" at bounding box center [589, 446] width 48 height 38
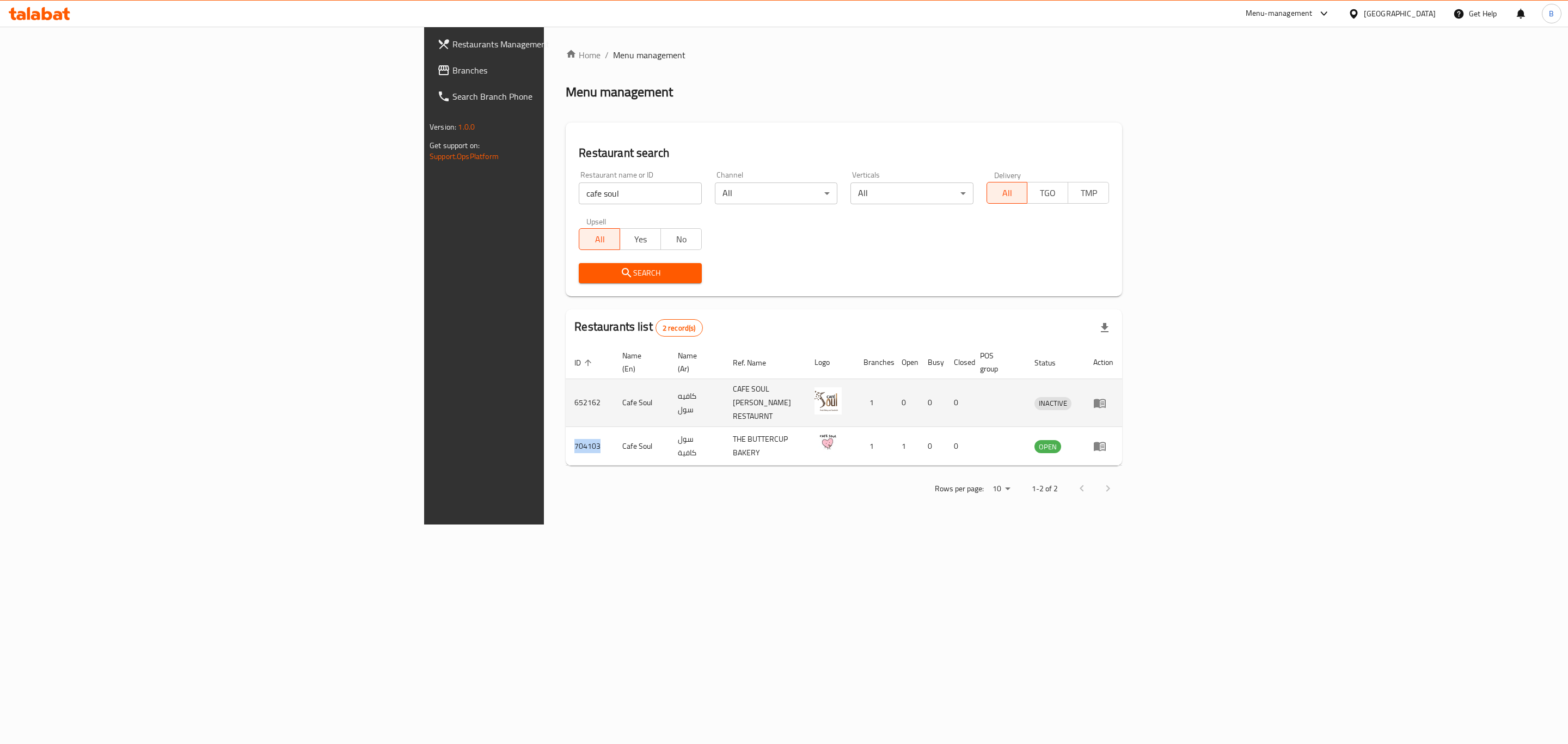
copy td "704103"
